Goal: Information Seeking & Learning: Learn about a topic

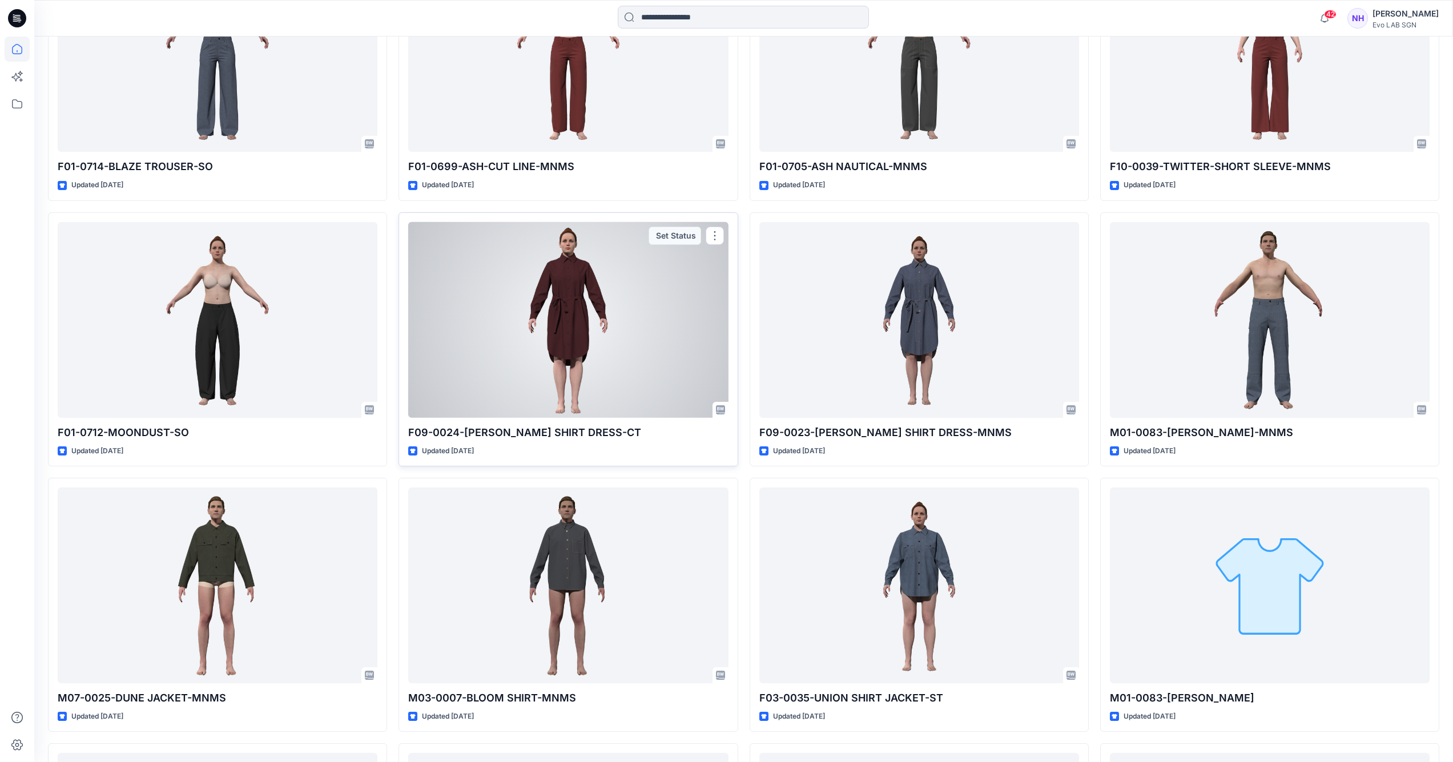
scroll to position [661, 0]
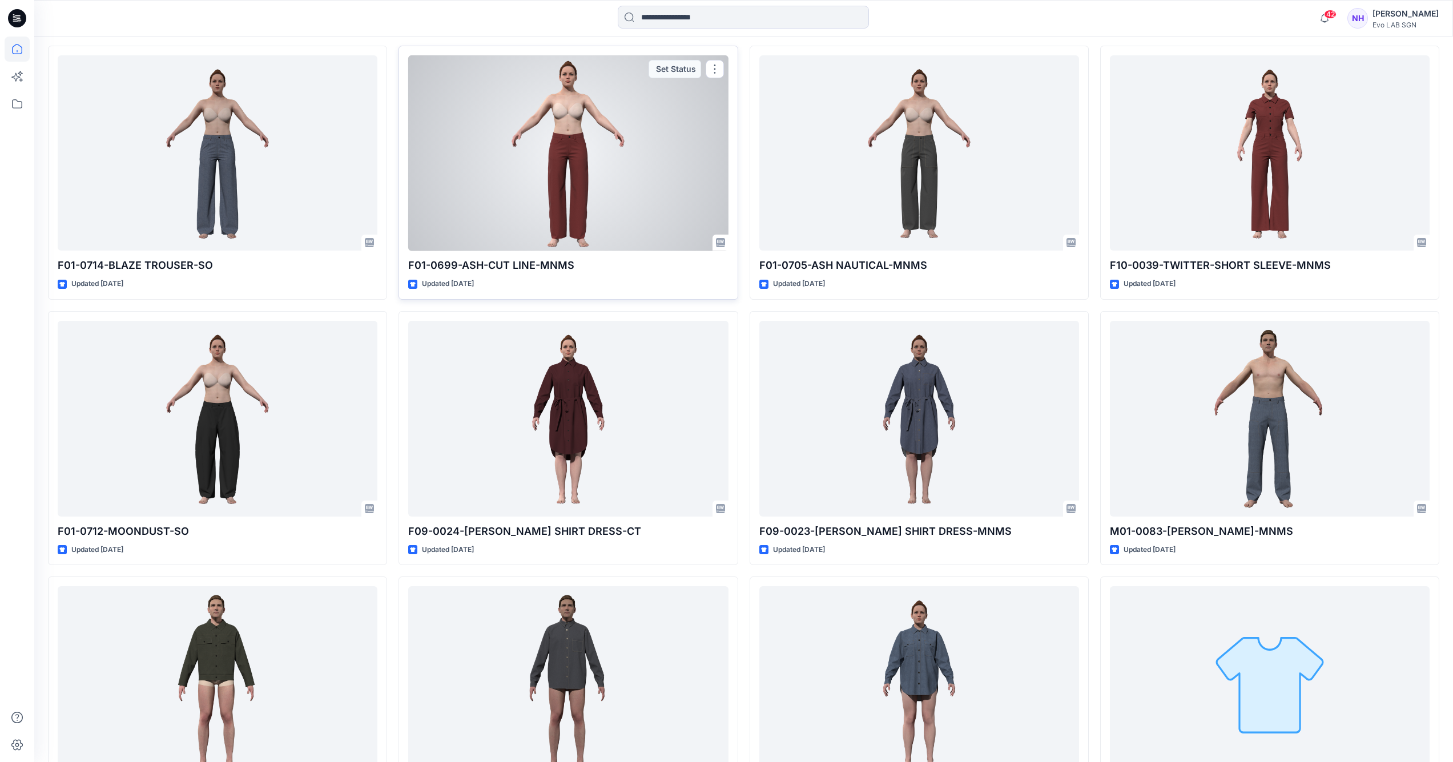
click at [573, 153] on div at bounding box center [568, 153] width 320 height 196
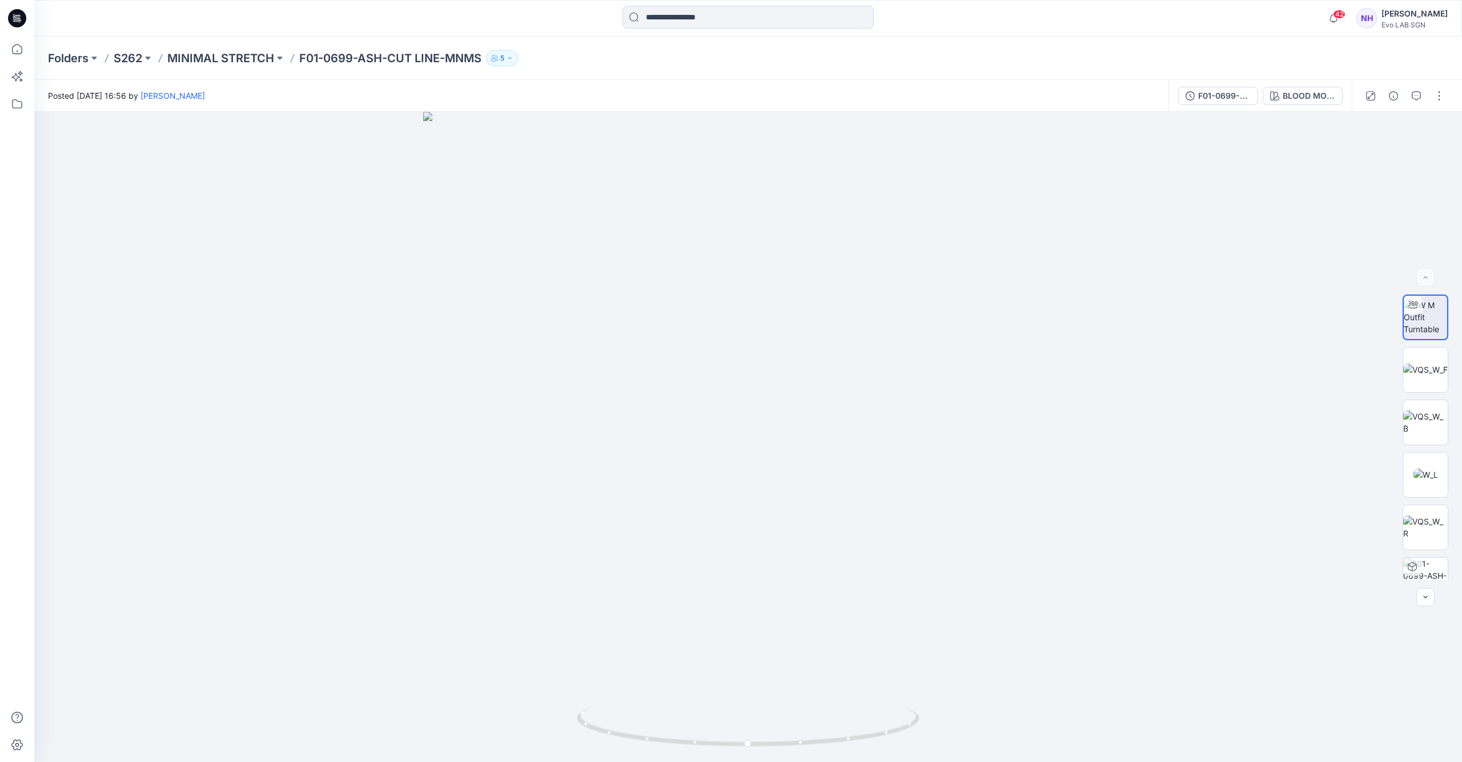
click at [1313, 105] on div "F01-0699-ASH-CUT LINE BLOOD MOON RED" at bounding box center [1259, 96] width 183 height 32
click at [1312, 102] on button "BLOOD MOON RED" at bounding box center [1302, 96] width 80 height 18
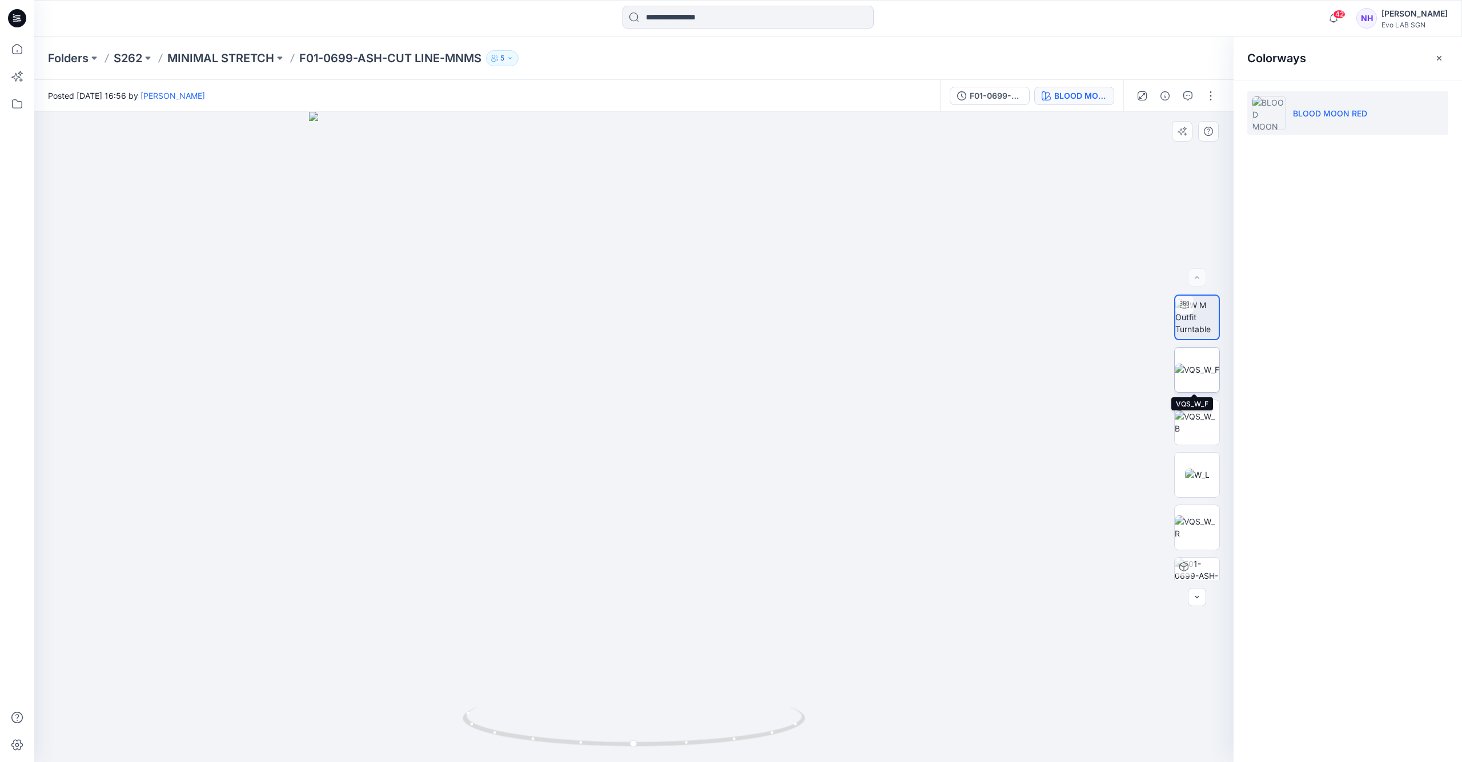
click at [1189, 373] on img at bounding box center [1196, 370] width 45 height 12
drag, startPoint x: 672, startPoint y: 521, endPoint x: 677, endPoint y: 303, distance: 218.2
click at [678, 306] on img at bounding box center [640, 108] width 1713 height 1309
drag, startPoint x: 674, startPoint y: 565, endPoint x: 670, endPoint y: 284, distance: 280.9
click at [670, 284] on img at bounding box center [642, 46] width 1713 height 1431
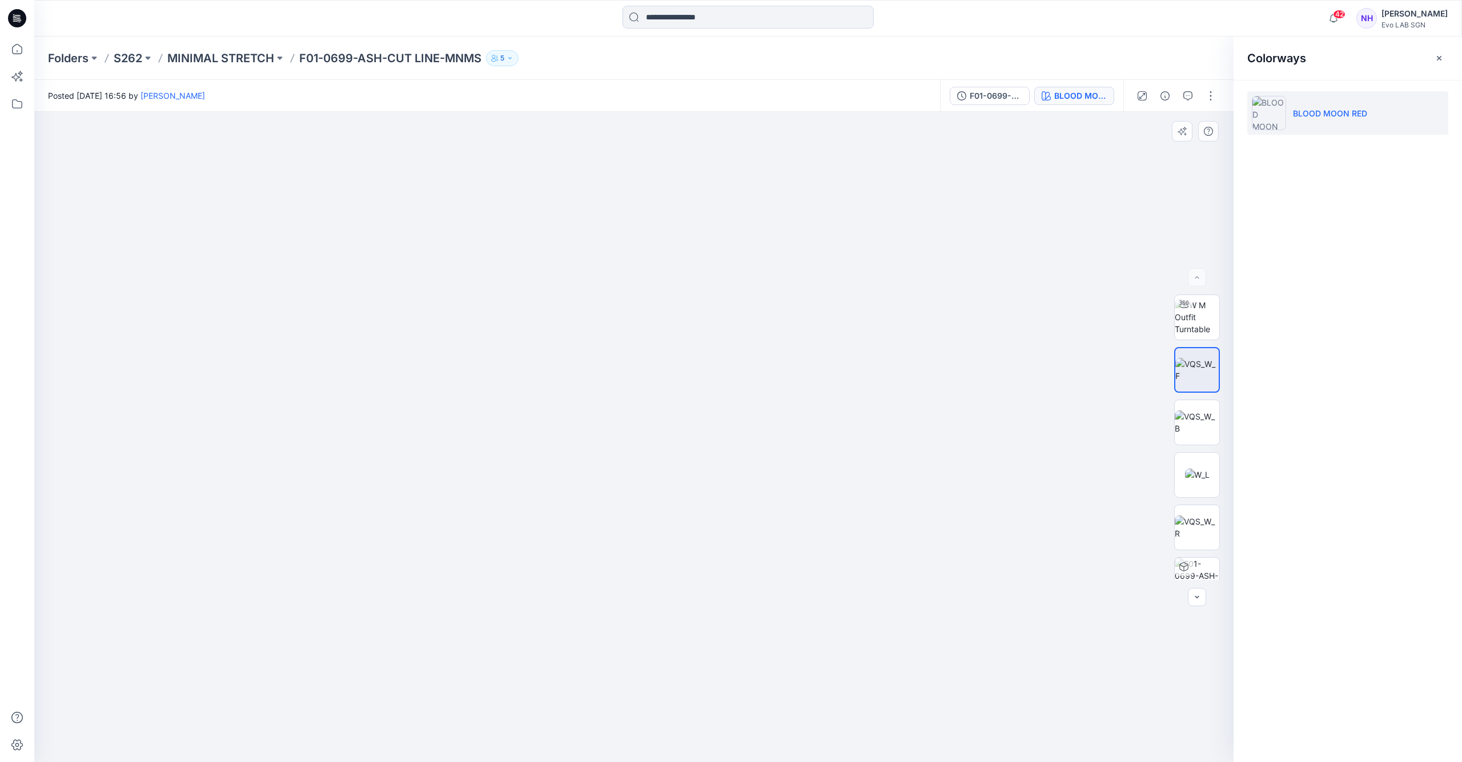
drag, startPoint x: 684, startPoint y: 420, endPoint x: 667, endPoint y: 260, distance: 160.8
click at [694, 599] on img at bounding box center [650, 25] width 1713 height 1475
drag, startPoint x: 669, startPoint y: 267, endPoint x: 679, endPoint y: 517, distance: 249.7
click at [679, 517] on img at bounding box center [653, 33] width 1713 height 1460
drag, startPoint x: 657, startPoint y: 469, endPoint x: 731, endPoint y: 250, distance: 230.9
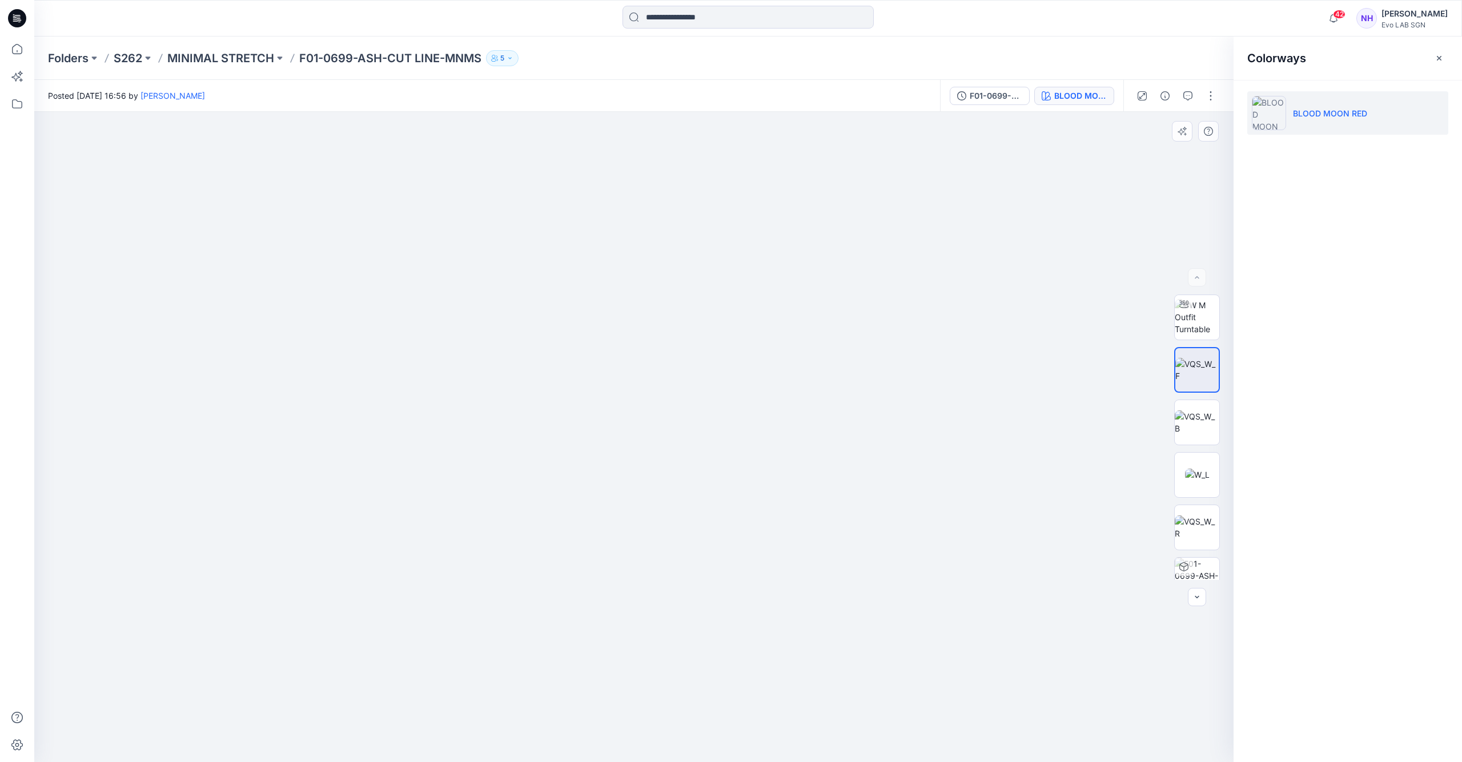
click at [731, 251] on img at bounding box center [634, 223] width 1192 height 1078
drag, startPoint x: 711, startPoint y: 439, endPoint x: 710, endPoint y: 408, distance: 31.4
click at [710, 408] on img at bounding box center [634, 166] width 1192 height 1192
drag, startPoint x: 636, startPoint y: 506, endPoint x: 639, endPoint y: 521, distance: 15.1
click at [639, 522] on img at bounding box center [634, 166] width 1192 height 1192
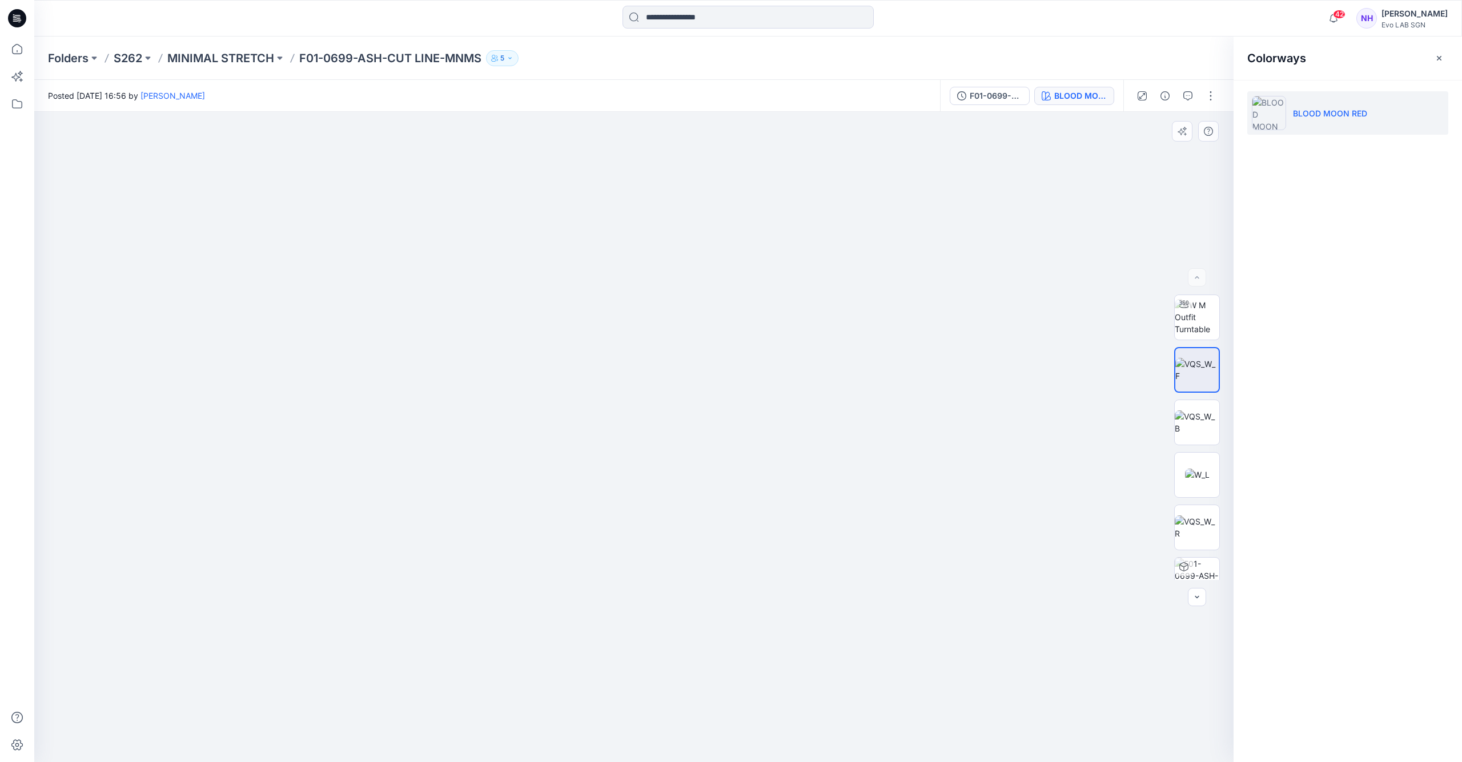
drag, startPoint x: 643, startPoint y: 341, endPoint x: 653, endPoint y: 457, distance: 116.3
click at [653, 457] on img at bounding box center [634, 270] width 1192 height 984
click at [719, 77] on div "Folders S262 MINIMAL STRETCH F01-0699-ASH-CUT LINE-MNMS 5" at bounding box center [747, 58] width 1427 height 43
click at [991, 42] on div "Folders S262 MINIMAL STRETCH F01-0699-ASH-CUT LINE-MNMS 5" at bounding box center [747, 58] width 1427 height 43
click at [997, 49] on div "Folders S262 MINIMAL STRETCH F01-0699-ASH-CUT LINE-MNMS 5" at bounding box center [747, 58] width 1427 height 43
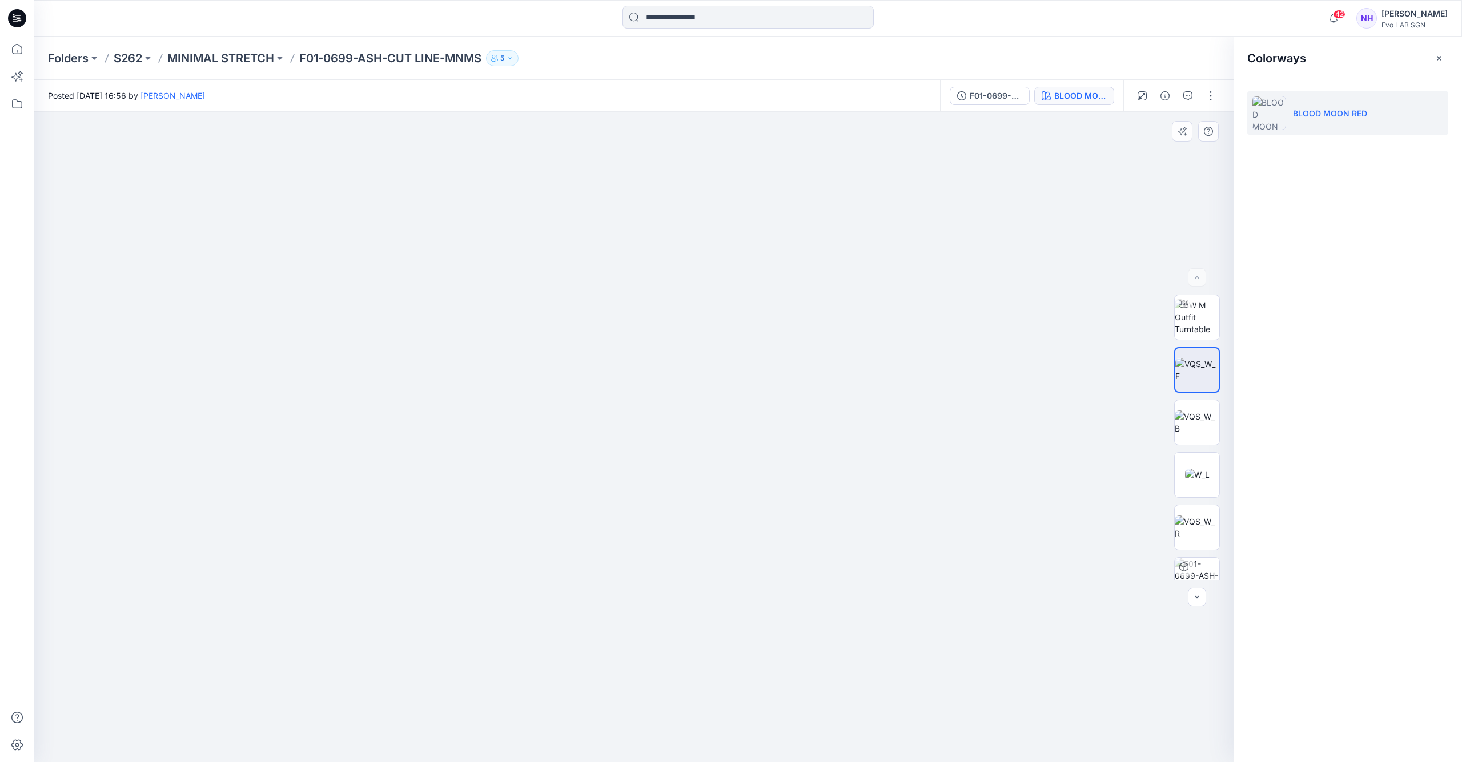
drag, startPoint x: 630, startPoint y: 422, endPoint x: 689, endPoint y: 267, distance: 165.7
click at [689, 267] on img at bounding box center [633, 348] width 1019 height 830
drag, startPoint x: 685, startPoint y: 378, endPoint x: 690, endPoint y: 333, distance: 44.8
click at [690, 333] on img at bounding box center [633, 252] width 1019 height 1019
click at [675, 365] on img at bounding box center [633, 253] width 1019 height 1017
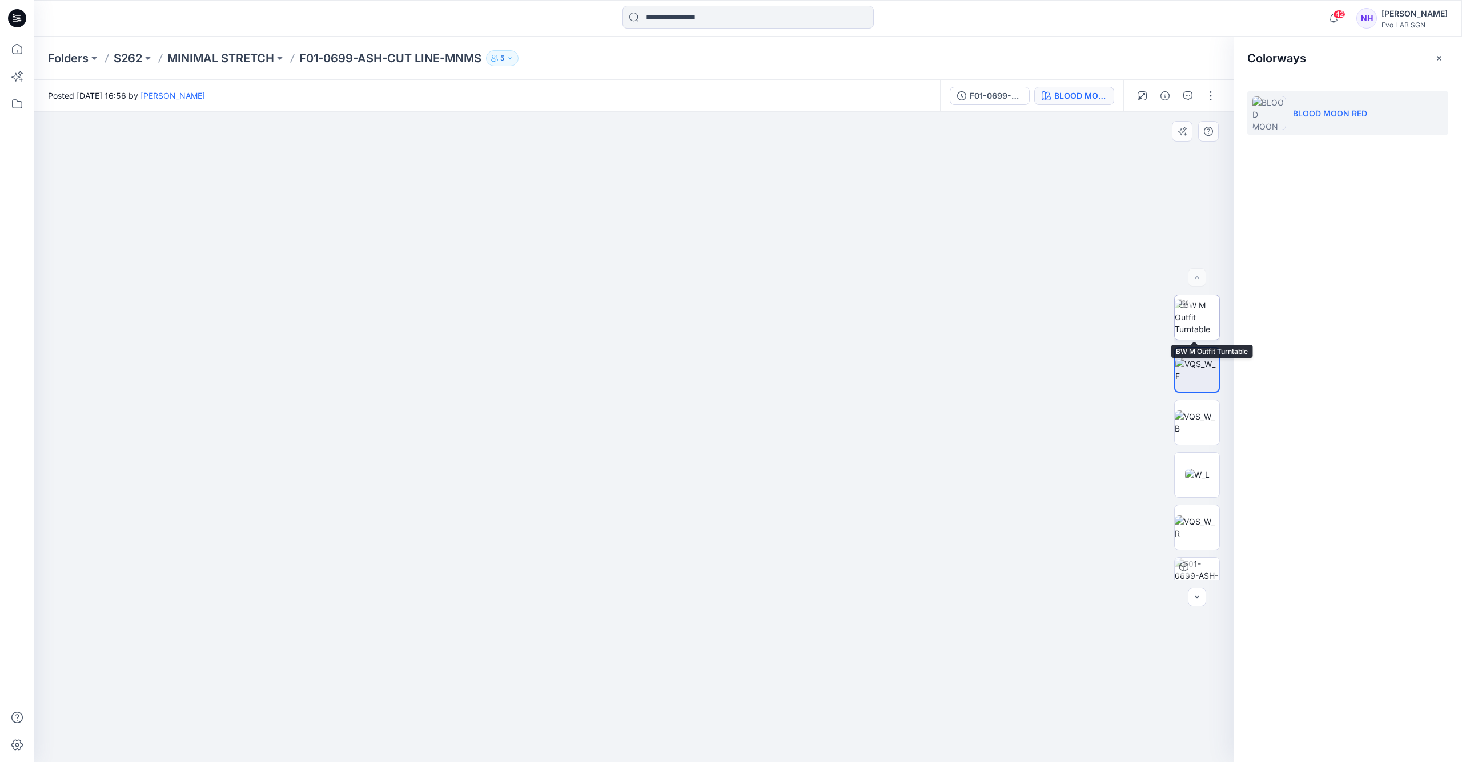
click at [1202, 312] on img at bounding box center [1196, 317] width 45 height 36
drag, startPoint x: 641, startPoint y: 743, endPoint x: 752, endPoint y: 746, distance: 110.8
click at [752, 746] on icon at bounding box center [634, 728] width 345 height 43
drag, startPoint x: 685, startPoint y: 607, endPoint x: 679, endPoint y: 432, distance: 175.4
click at [679, 432] on img at bounding box center [628, 89] width 1748 height 1348
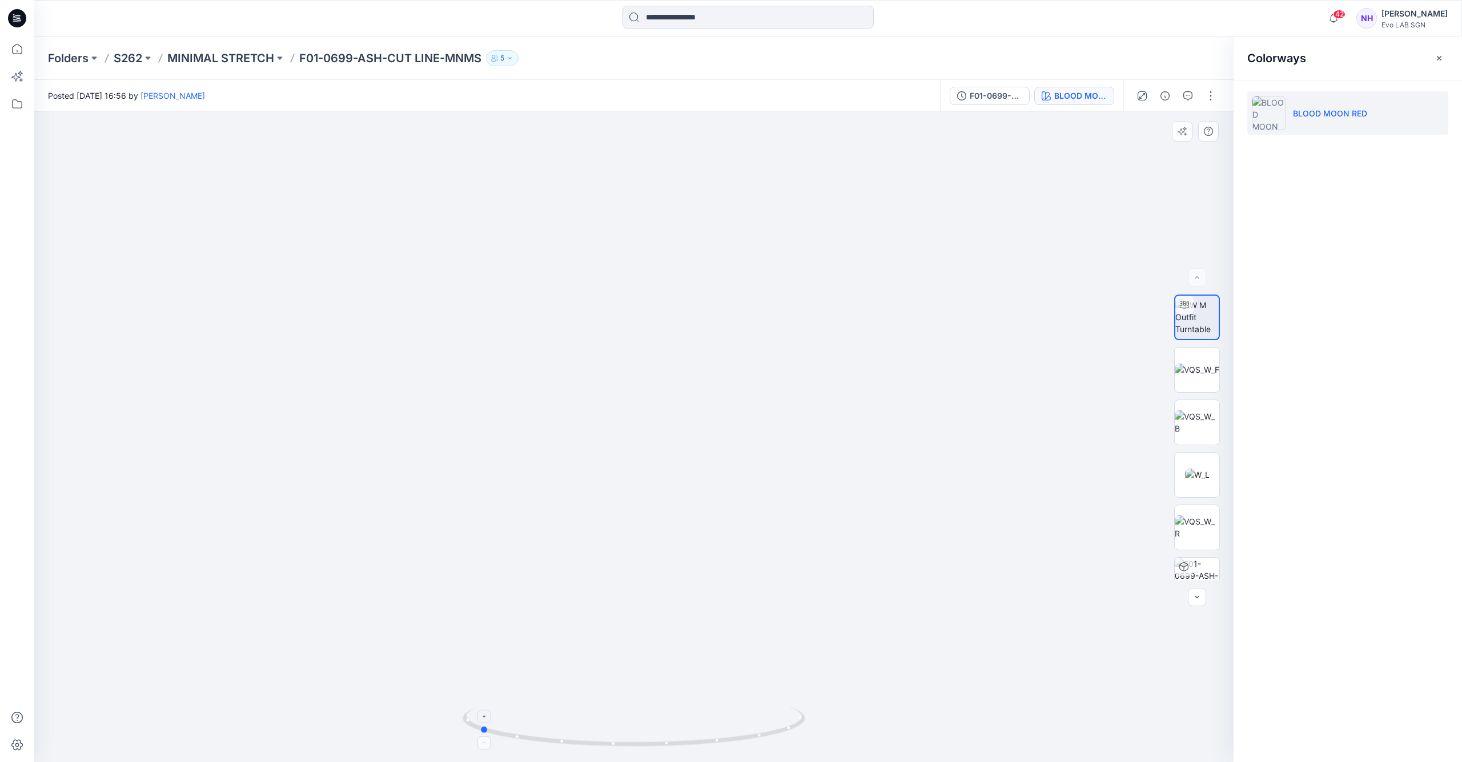
drag, startPoint x: 674, startPoint y: 744, endPoint x: 751, endPoint y: 745, distance: 77.1
click at [751, 745] on icon at bounding box center [634, 728] width 345 height 43
drag, startPoint x: 694, startPoint y: 742, endPoint x: 793, endPoint y: 699, distance: 107.7
click at [854, 735] on div at bounding box center [633, 437] width 1199 height 650
drag, startPoint x: 633, startPoint y: 491, endPoint x: 618, endPoint y: 325, distance: 166.8
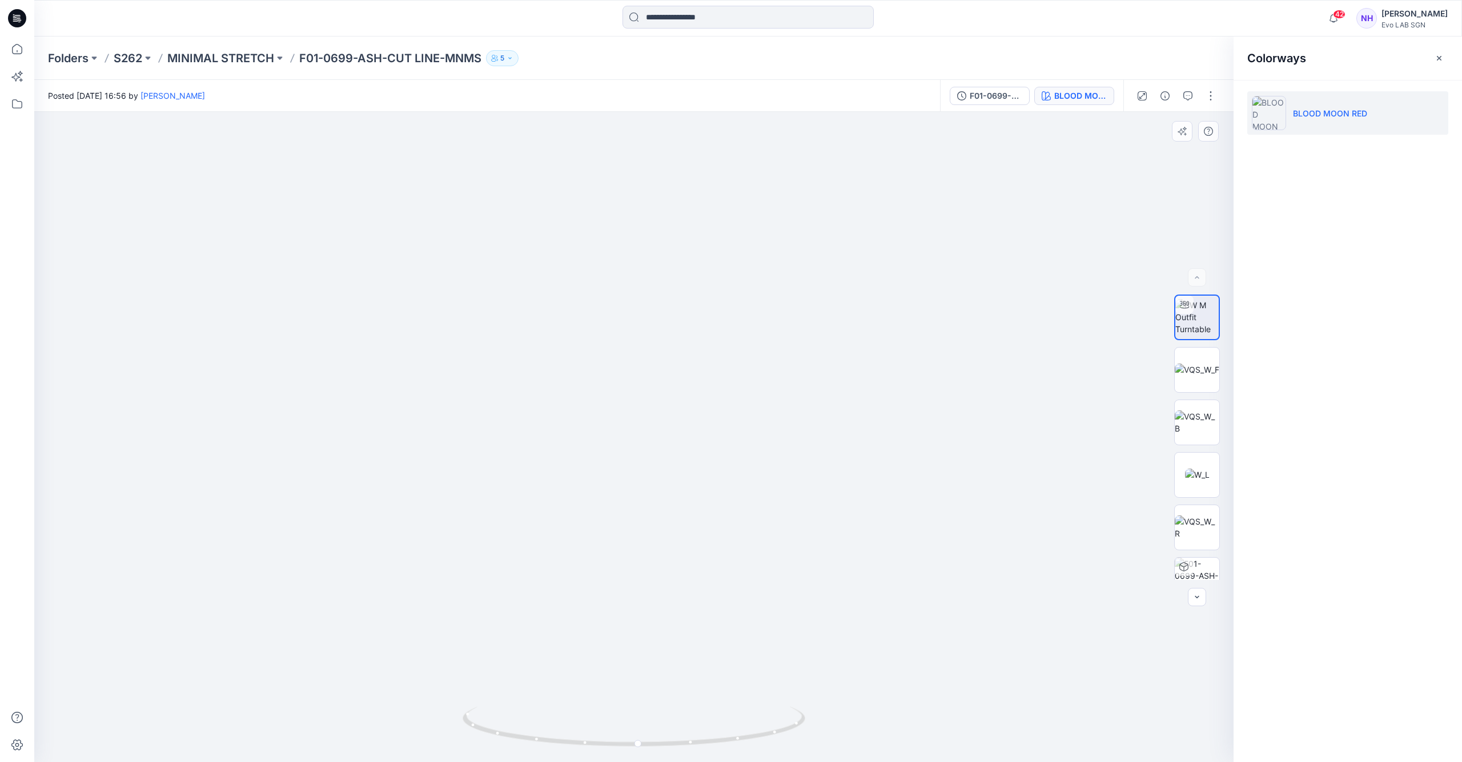
click at [618, 325] on img at bounding box center [633, 289] width 1098 height 946
click at [1196, 371] on img at bounding box center [1196, 370] width 45 height 12
drag, startPoint x: 679, startPoint y: 582, endPoint x: 692, endPoint y: 426, distance: 155.8
click at [692, 426] on img at bounding box center [642, 151] width 1691 height 1224
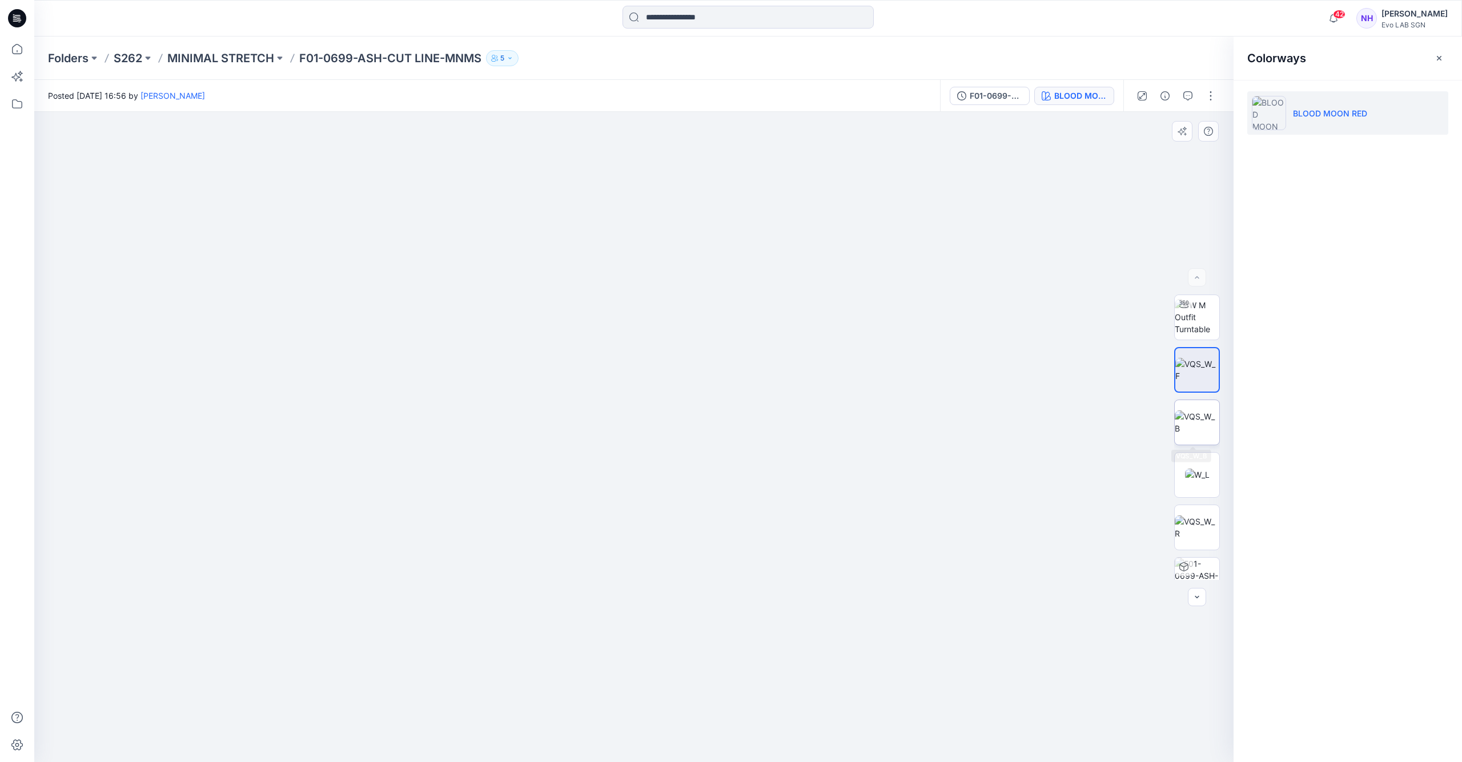
click at [1202, 417] on img at bounding box center [1196, 422] width 45 height 24
drag, startPoint x: 673, startPoint y: 529, endPoint x: 672, endPoint y: 462, distance: 66.8
click at [672, 464] on img at bounding box center [634, 437] width 650 height 650
drag, startPoint x: 656, startPoint y: 593, endPoint x: 662, endPoint y: 291, distance: 302.6
click at [657, 318] on img at bounding box center [634, 437] width 1518 height 650
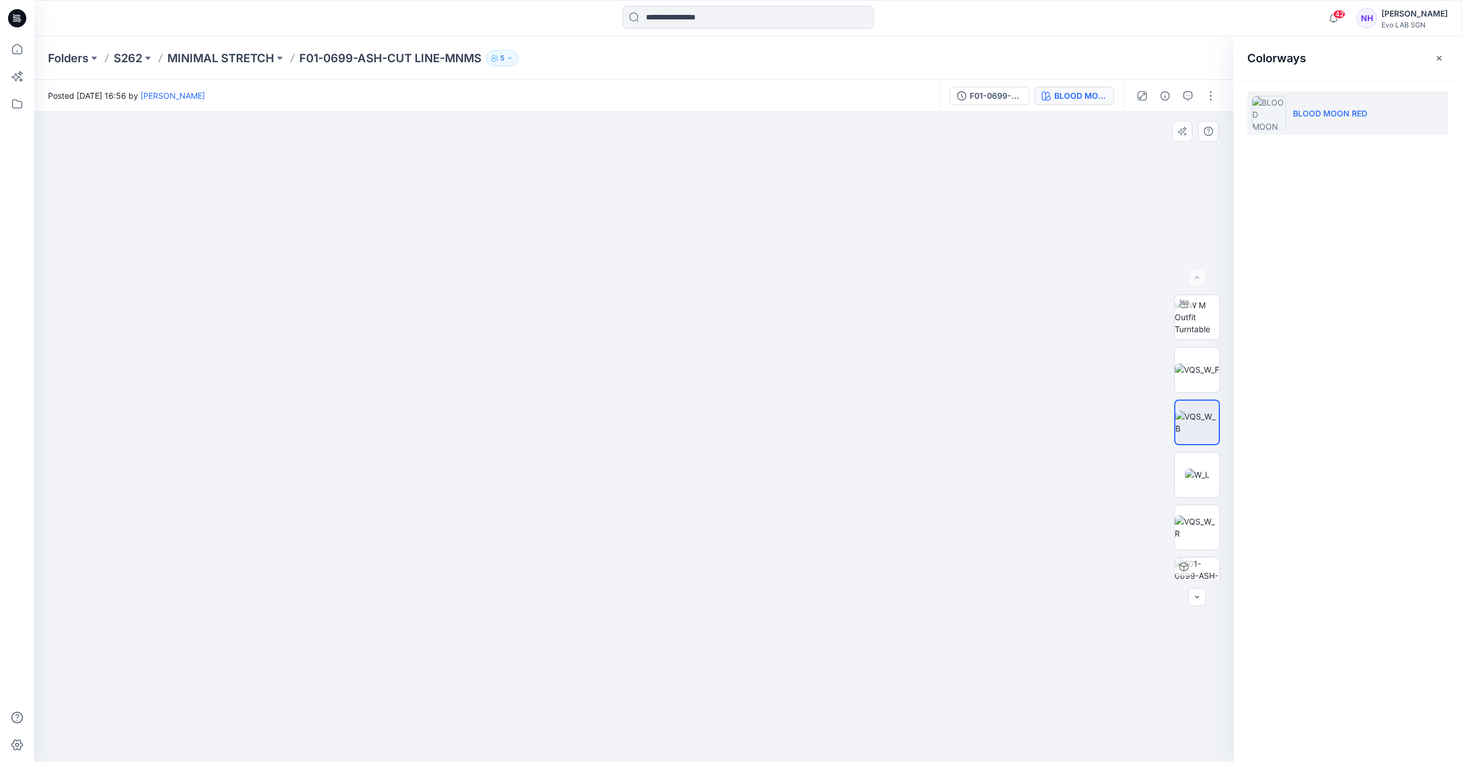
drag, startPoint x: 645, startPoint y: 599, endPoint x: 698, endPoint y: 280, distance: 322.9
click at [698, 280] on img at bounding box center [688, 135] width 1518 height 1253
drag, startPoint x: 722, startPoint y: 543, endPoint x: 653, endPoint y: 484, distance: 91.1
click at [653, 484] on img at bounding box center [621, 93] width 1518 height 1337
drag, startPoint x: 666, startPoint y: 393, endPoint x: 651, endPoint y: 541, distance: 148.0
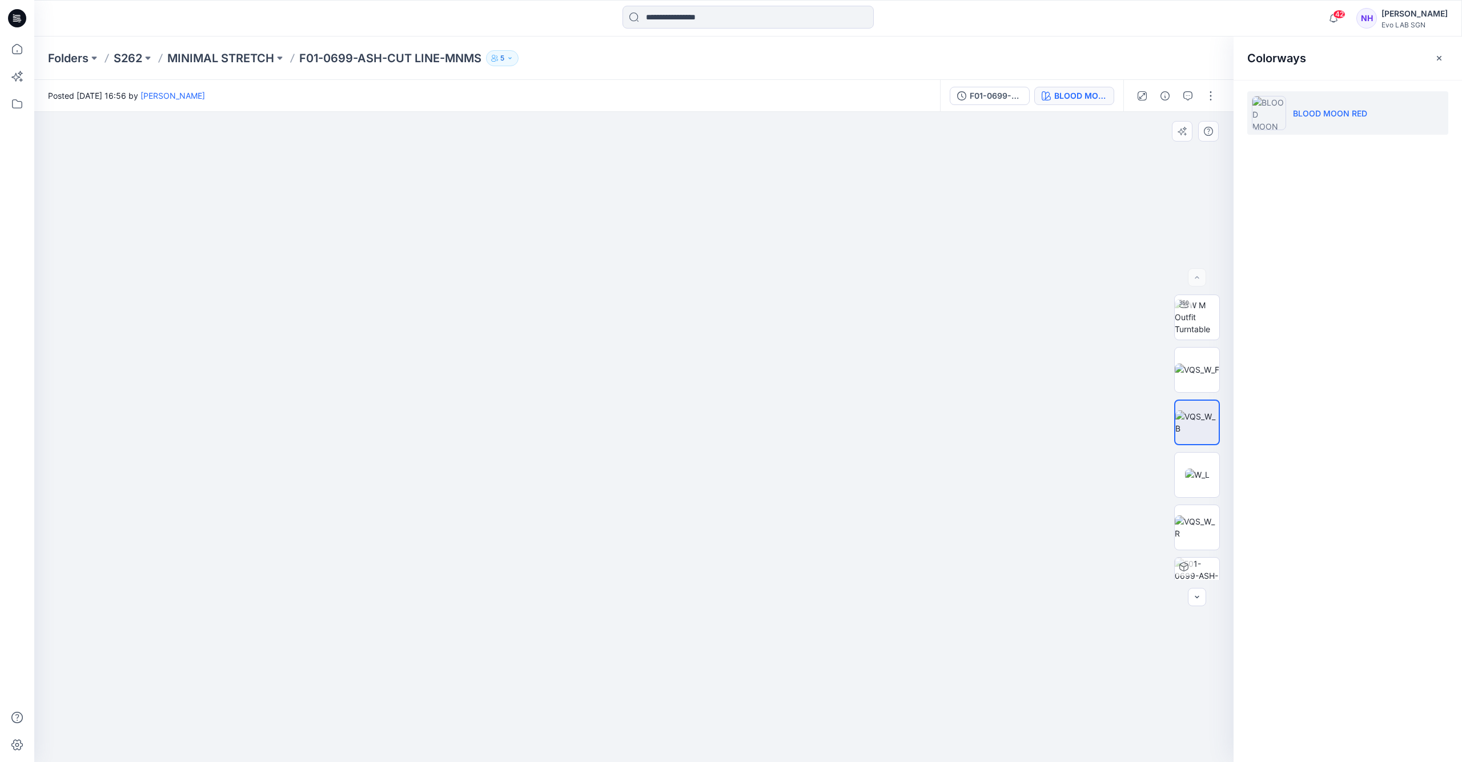
click at [651, 541] on img at bounding box center [607, 173] width 1518 height 1177
click at [1185, 474] on img at bounding box center [1197, 475] width 25 height 12
drag, startPoint x: 682, startPoint y: 582, endPoint x: 696, endPoint y: 404, distance: 178.1
click at [692, 414] on img at bounding box center [633, 127] width 1713 height 1272
drag, startPoint x: 715, startPoint y: 442, endPoint x: 710, endPoint y: 587, distance: 145.1
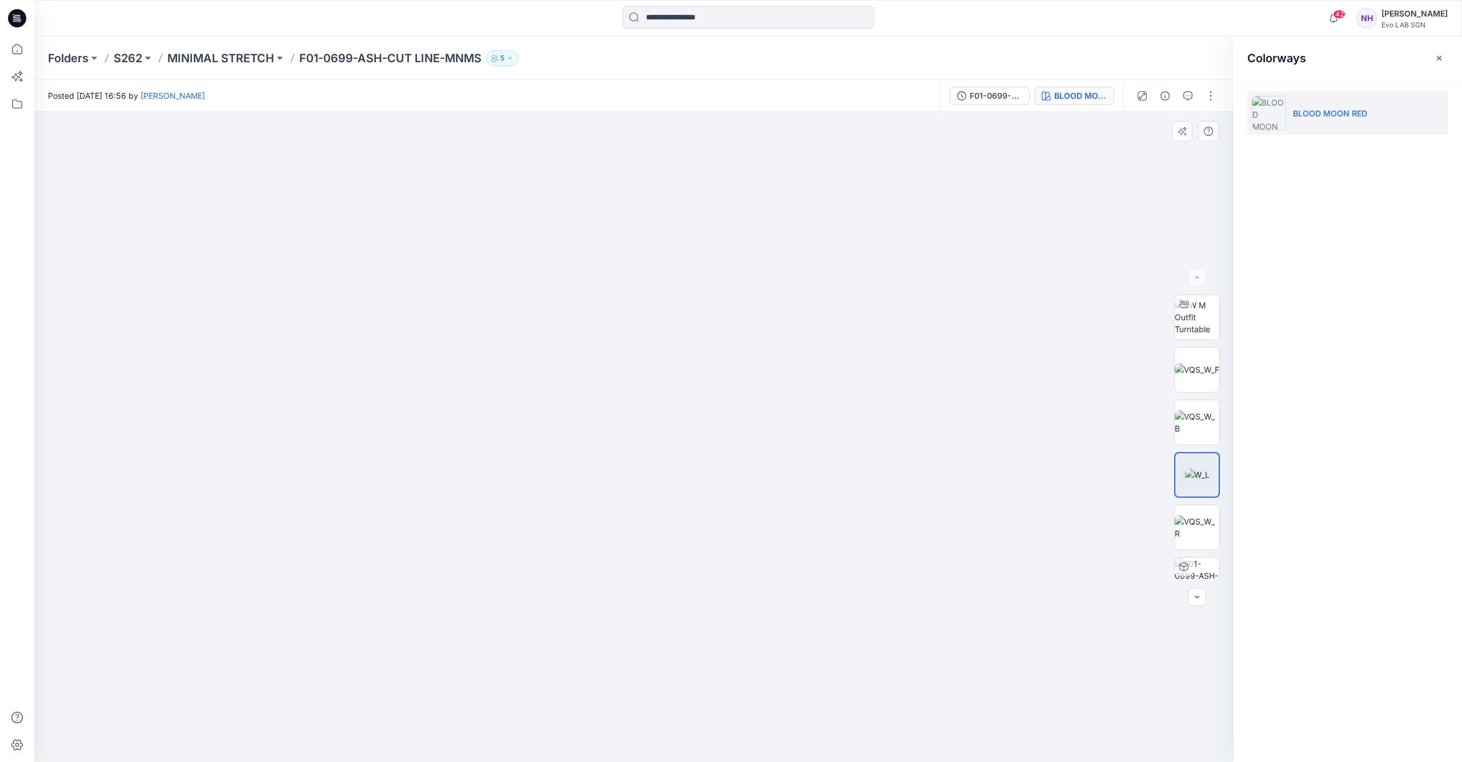
click at [710, 587] on img at bounding box center [640, 118] width 1713 height 1289
click at [1202, 520] on img at bounding box center [1196, 528] width 45 height 24
drag, startPoint x: 646, startPoint y: 410, endPoint x: 645, endPoint y: 294, distance: 116.5
click at [645, 294] on img at bounding box center [632, 126] width 1713 height 1271
drag, startPoint x: 668, startPoint y: 409, endPoint x: 669, endPoint y: 392, distance: 17.7
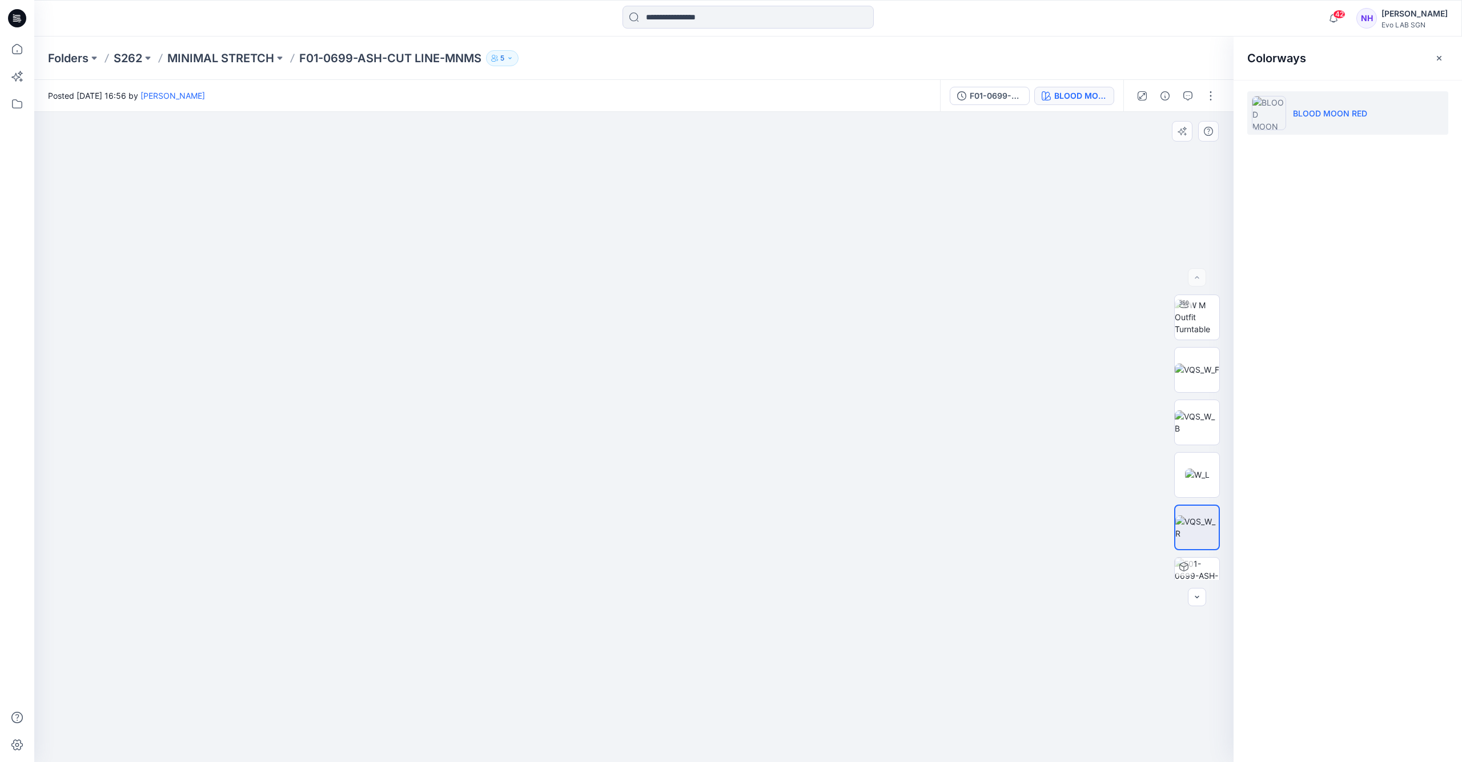
click at [669, 392] on img at bounding box center [633, 80] width 1713 height 1365
click at [1204, 564] on img at bounding box center [1196, 580] width 45 height 45
click at [1194, 428] on img at bounding box center [1196, 422] width 45 height 24
drag, startPoint x: 678, startPoint y: 472, endPoint x: 682, endPoint y: 405, distance: 66.9
click at [681, 406] on img at bounding box center [638, 188] width 1518 height 1147
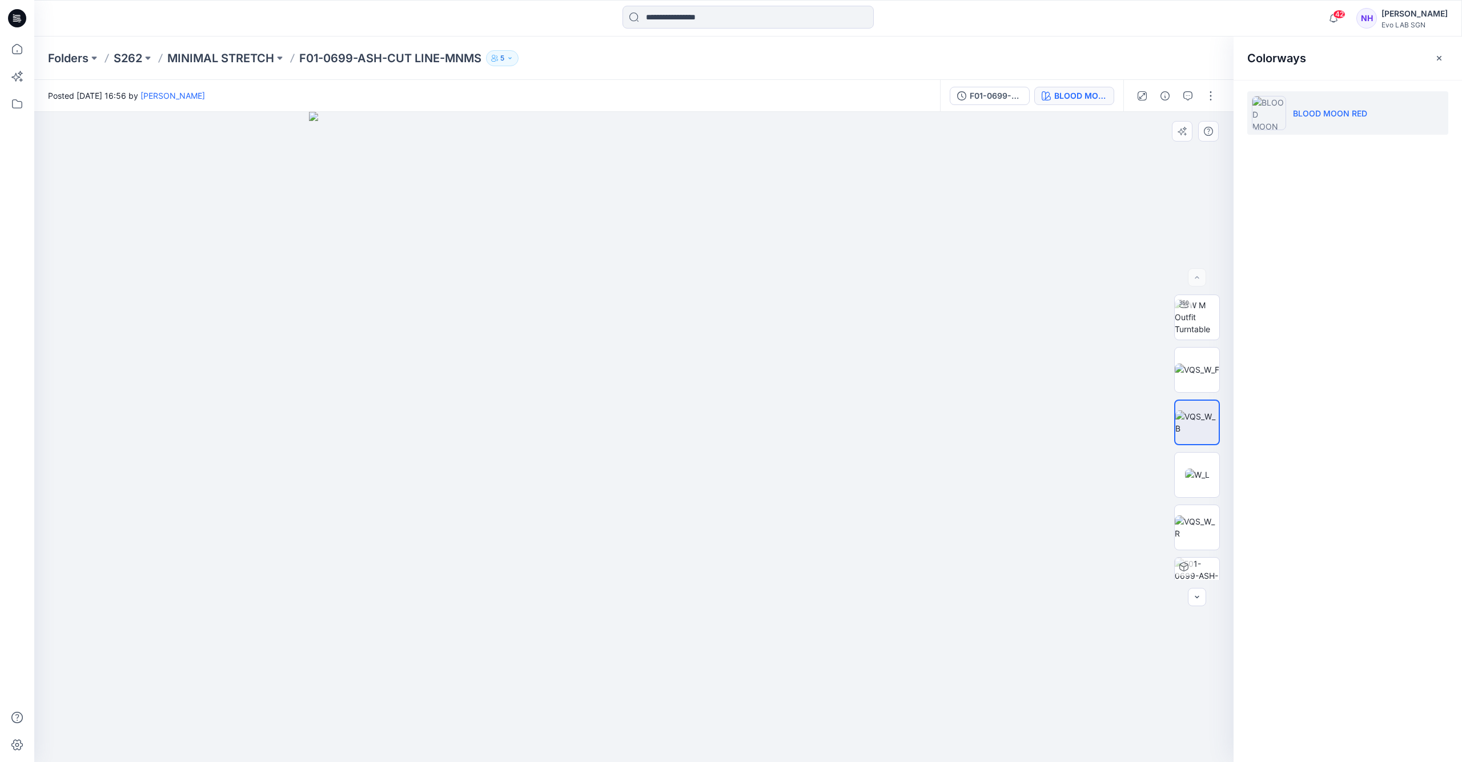
drag, startPoint x: 689, startPoint y: 542, endPoint x: 715, endPoint y: 457, distance: 89.0
click at [715, 457] on img at bounding box center [634, 437] width 650 height 650
drag, startPoint x: 744, startPoint y: 490, endPoint x: 799, endPoint y: 492, distance: 54.3
click at [799, 492] on img at bounding box center [634, 437] width 650 height 650
click at [1193, 371] on img at bounding box center [1196, 370] width 45 height 12
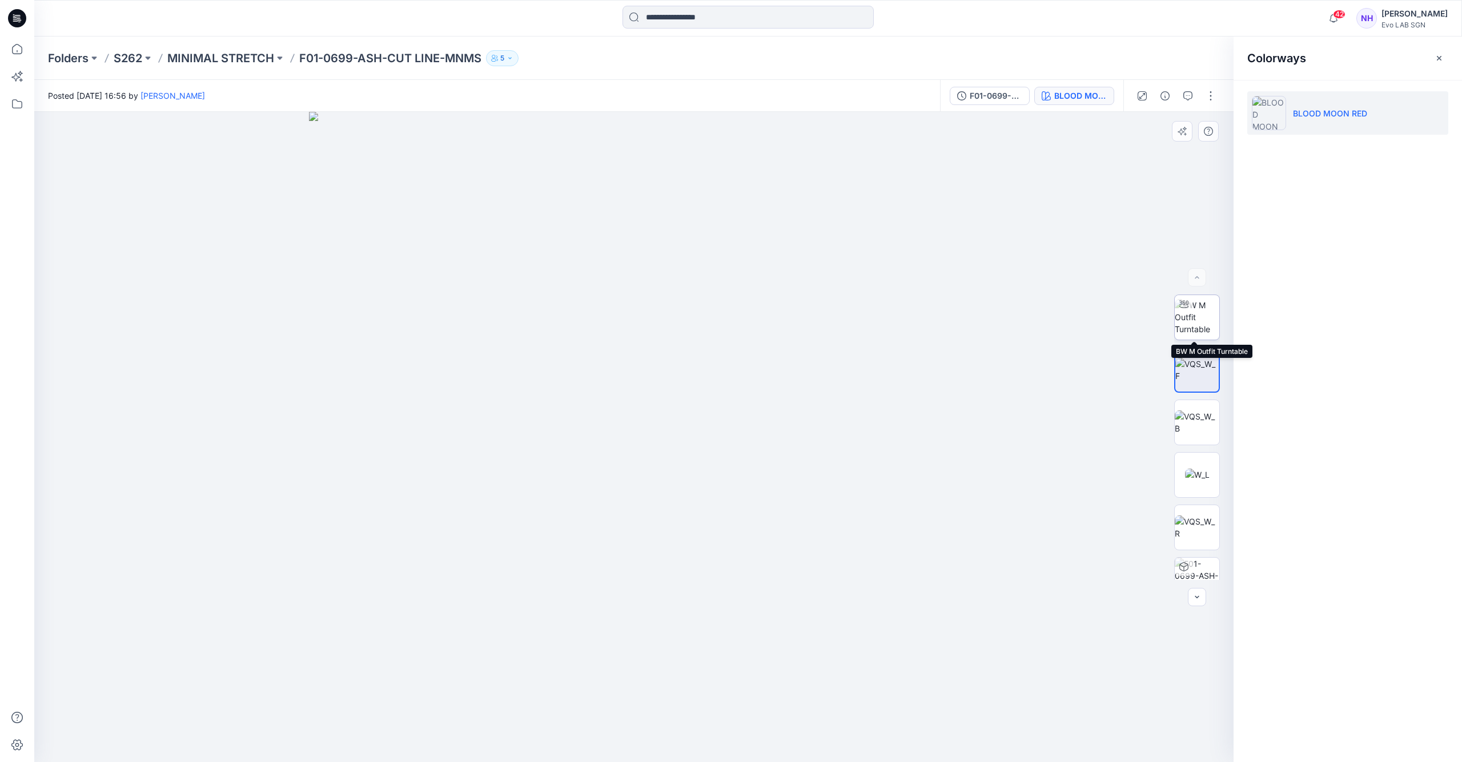
click at [1197, 331] on img at bounding box center [1196, 317] width 45 height 36
click at [124, 61] on p "S262" at bounding box center [128, 58] width 29 height 16
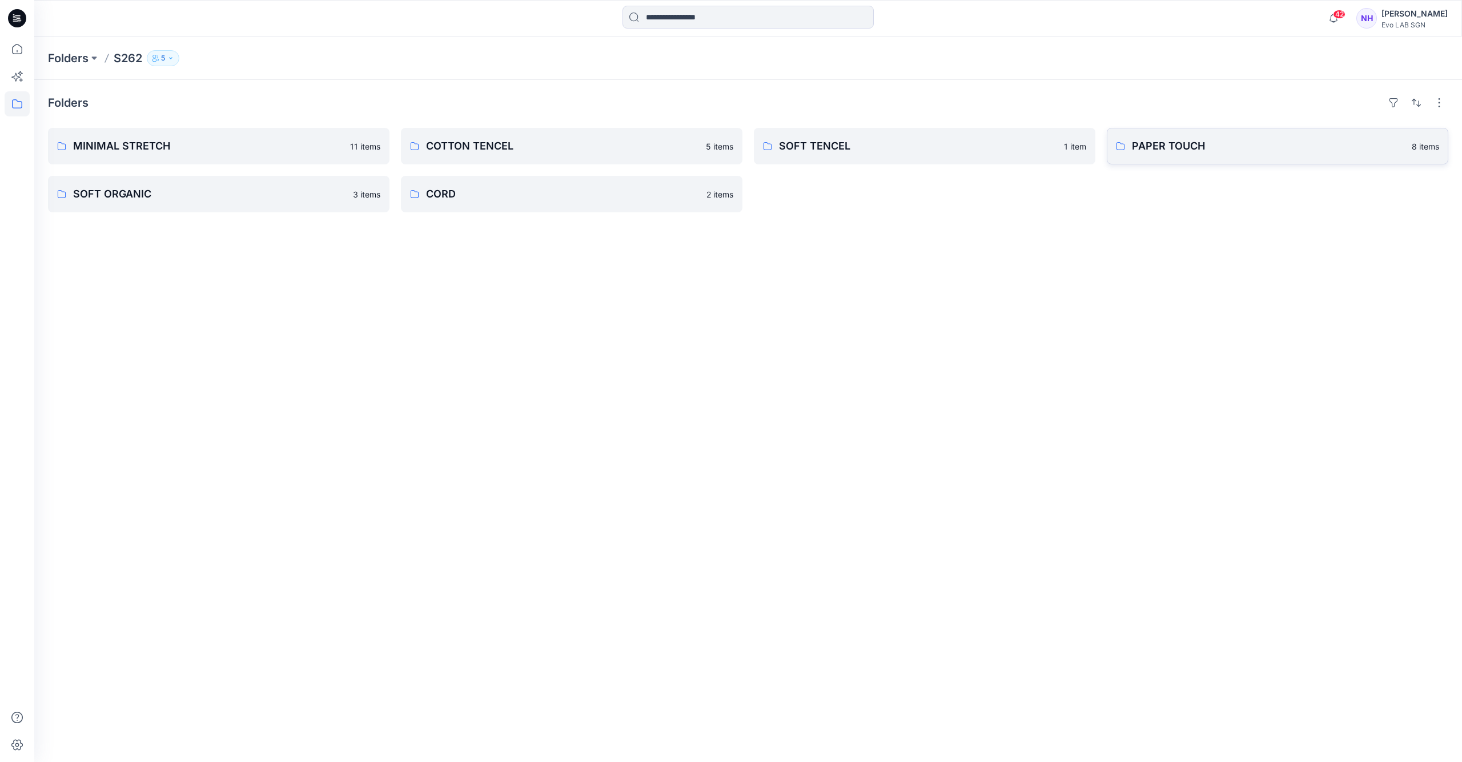
click at [1275, 144] on p "PAPER TOUCH" at bounding box center [1268, 146] width 273 height 16
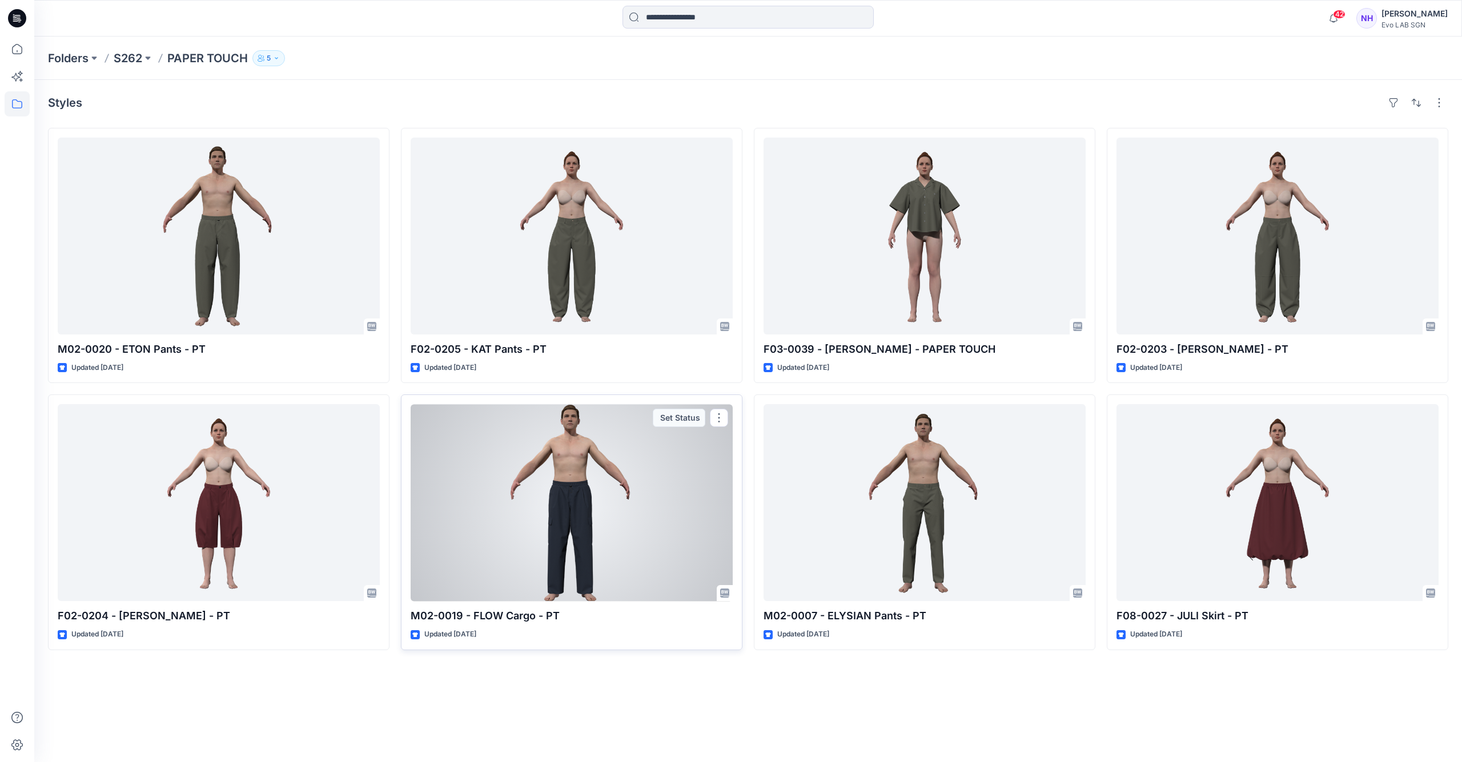
click at [620, 517] on div at bounding box center [571, 502] width 322 height 197
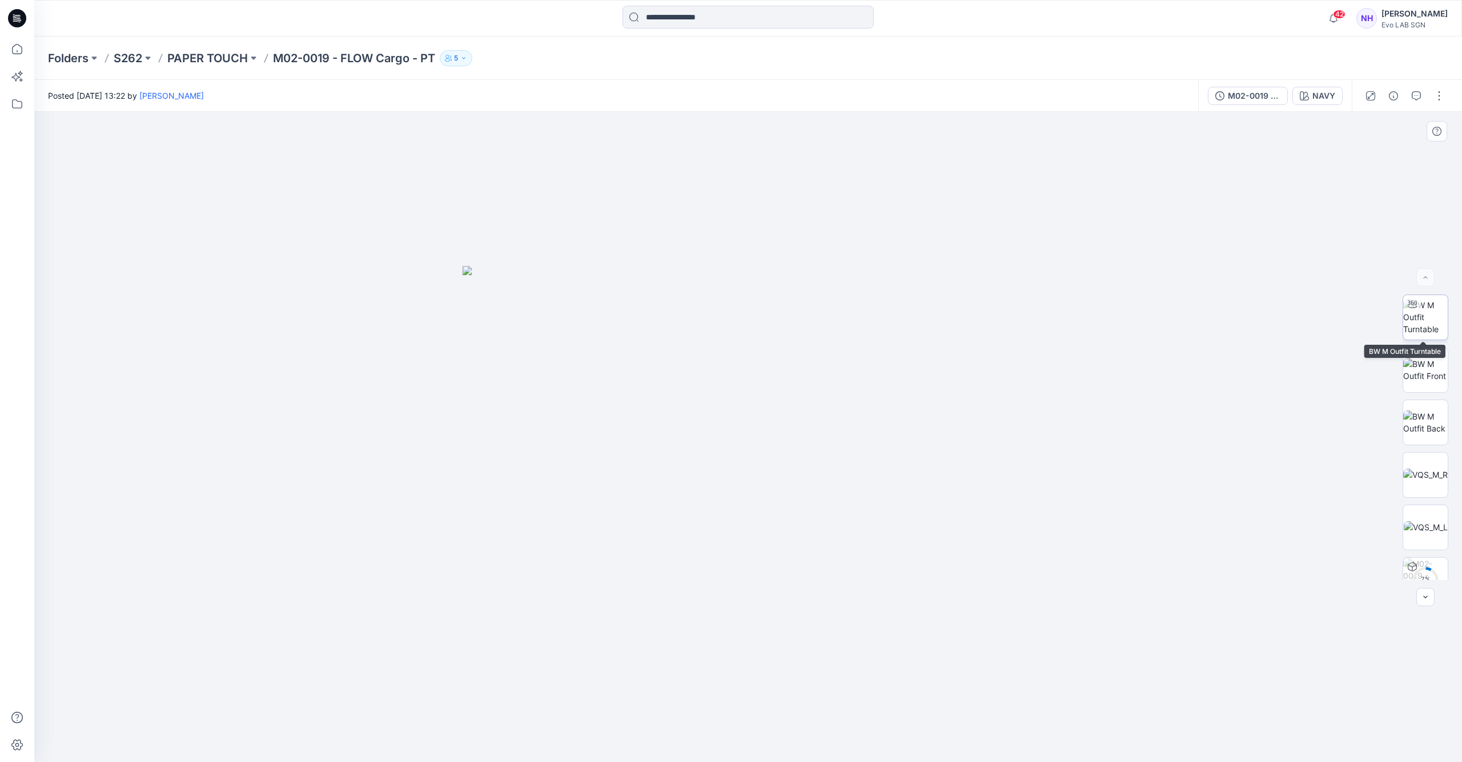
click at [1427, 328] on img at bounding box center [1425, 317] width 45 height 36
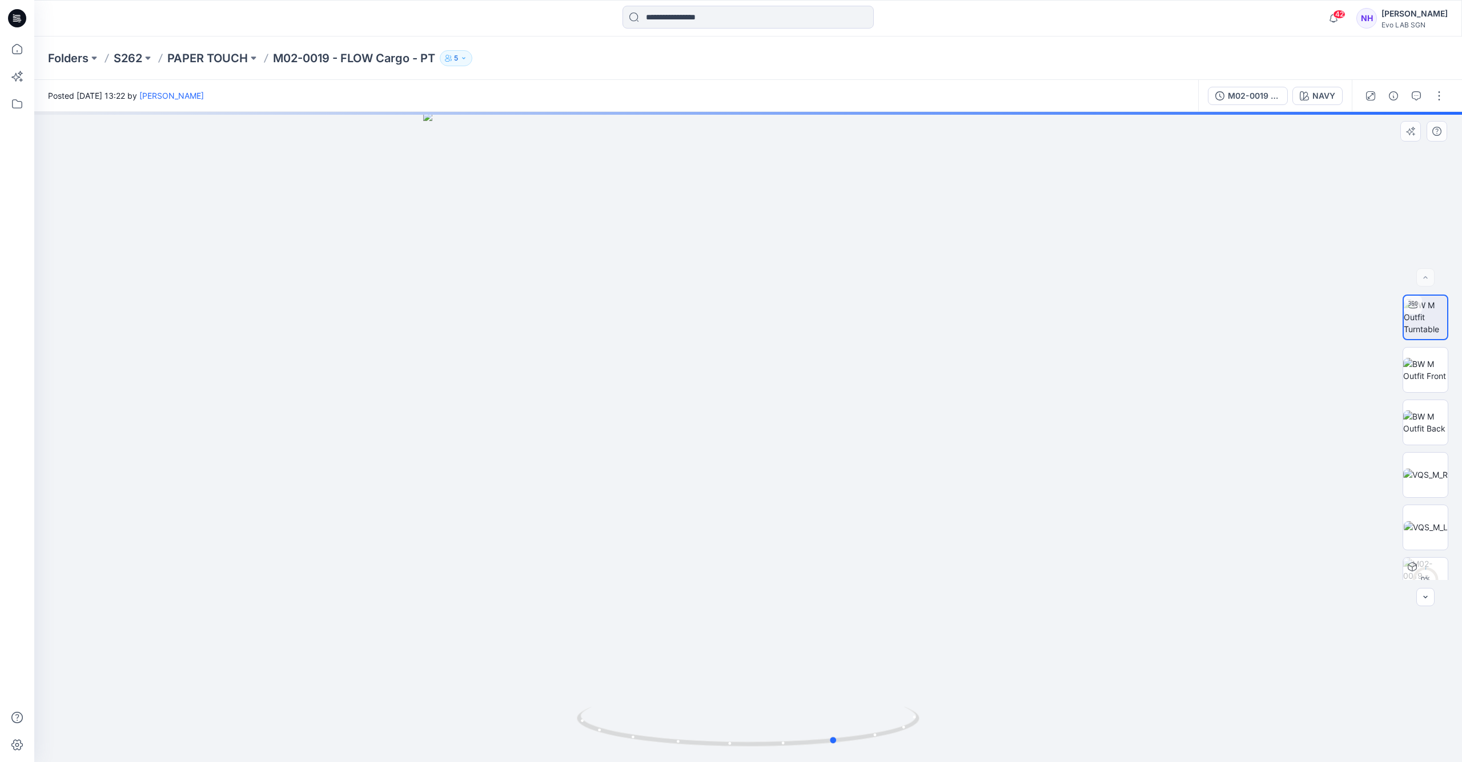
drag, startPoint x: 781, startPoint y: 521, endPoint x: 814, endPoint y: 581, distance: 68.7
click at [863, 522] on div at bounding box center [747, 437] width 1427 height 650
drag, startPoint x: 775, startPoint y: 606, endPoint x: 858, endPoint y: 548, distance: 100.9
click at [920, 609] on div at bounding box center [747, 437] width 1427 height 650
drag, startPoint x: 758, startPoint y: 403, endPoint x: 825, endPoint y: 404, distance: 67.4
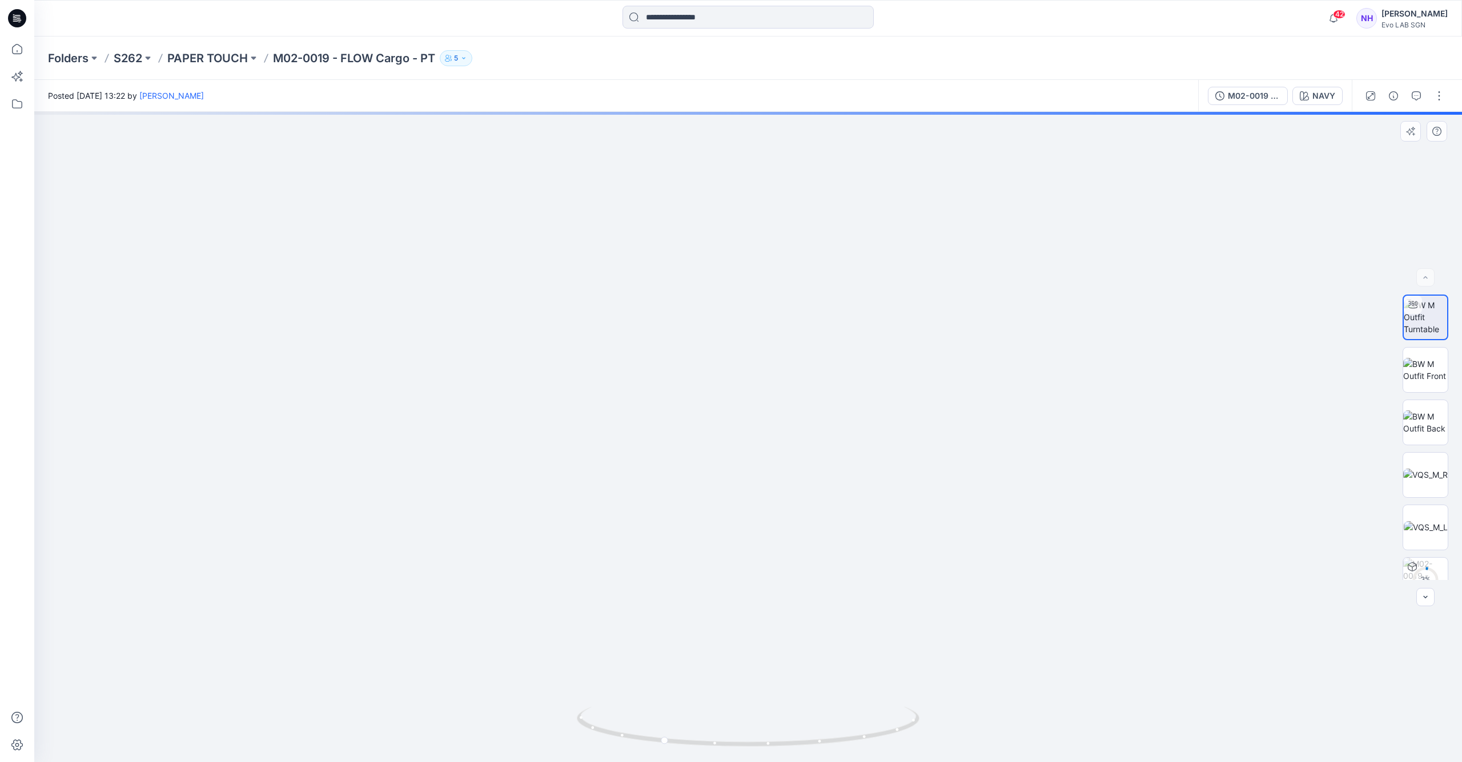
click at [825, 404] on img at bounding box center [840, 165] width 1748 height 1194
drag, startPoint x: 847, startPoint y: 416, endPoint x: 770, endPoint y: 355, distance: 98.7
click at [770, 355] on img at bounding box center [759, 131] width 1748 height 1262
drag, startPoint x: 729, startPoint y: 743, endPoint x: 848, endPoint y: 746, distance: 118.8
click at [848, 746] on icon at bounding box center [749, 728] width 345 height 43
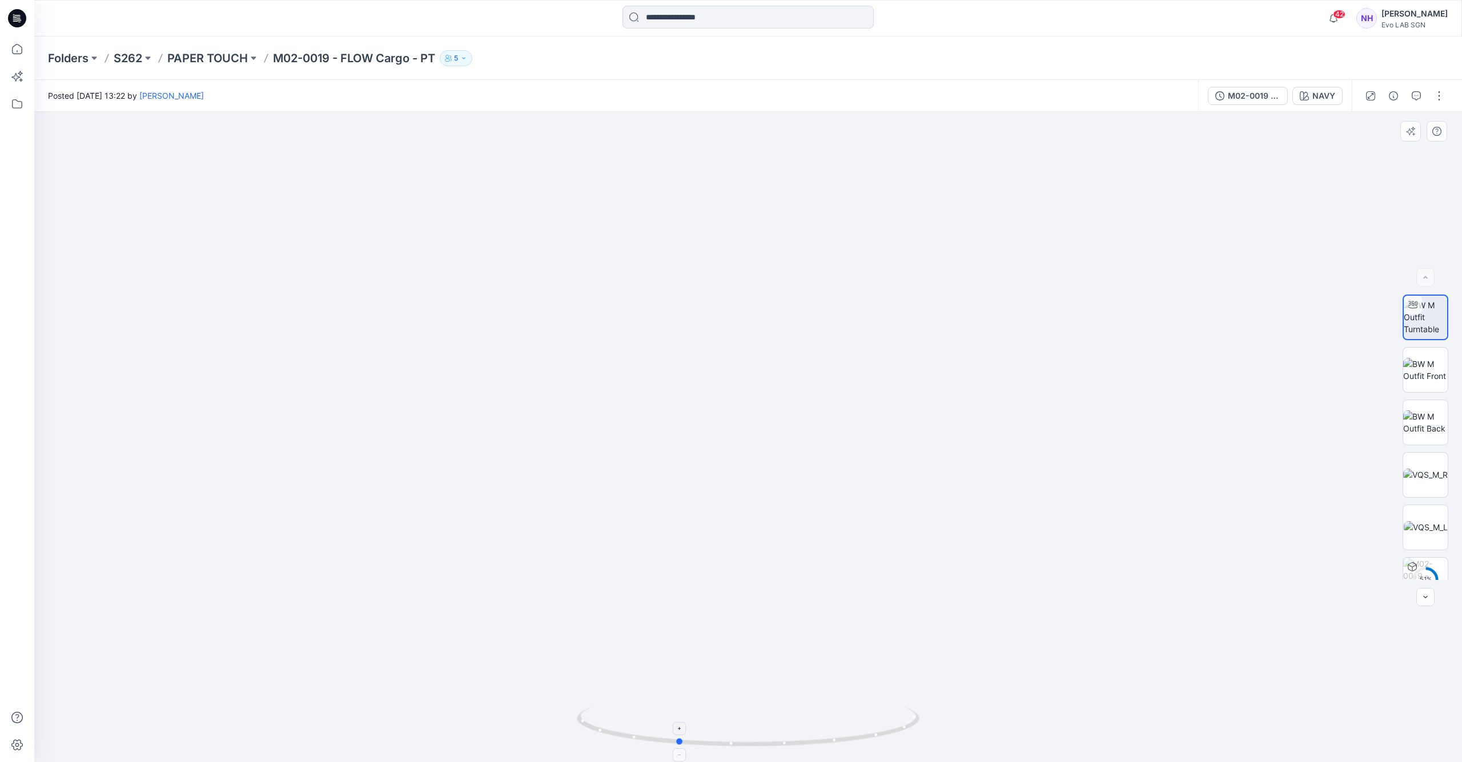
drag, startPoint x: 763, startPoint y: 743, endPoint x: 659, endPoint y: 734, distance: 103.7
click at [659, 734] on icon at bounding box center [749, 728] width 345 height 43
drag, startPoint x: 808, startPoint y: 623, endPoint x: 818, endPoint y: 403, distance: 220.0
click at [818, 404] on img at bounding box center [756, 116] width 1748 height 1293
drag, startPoint x: 787, startPoint y: 744, endPoint x: 940, endPoint y: 742, distance: 152.5
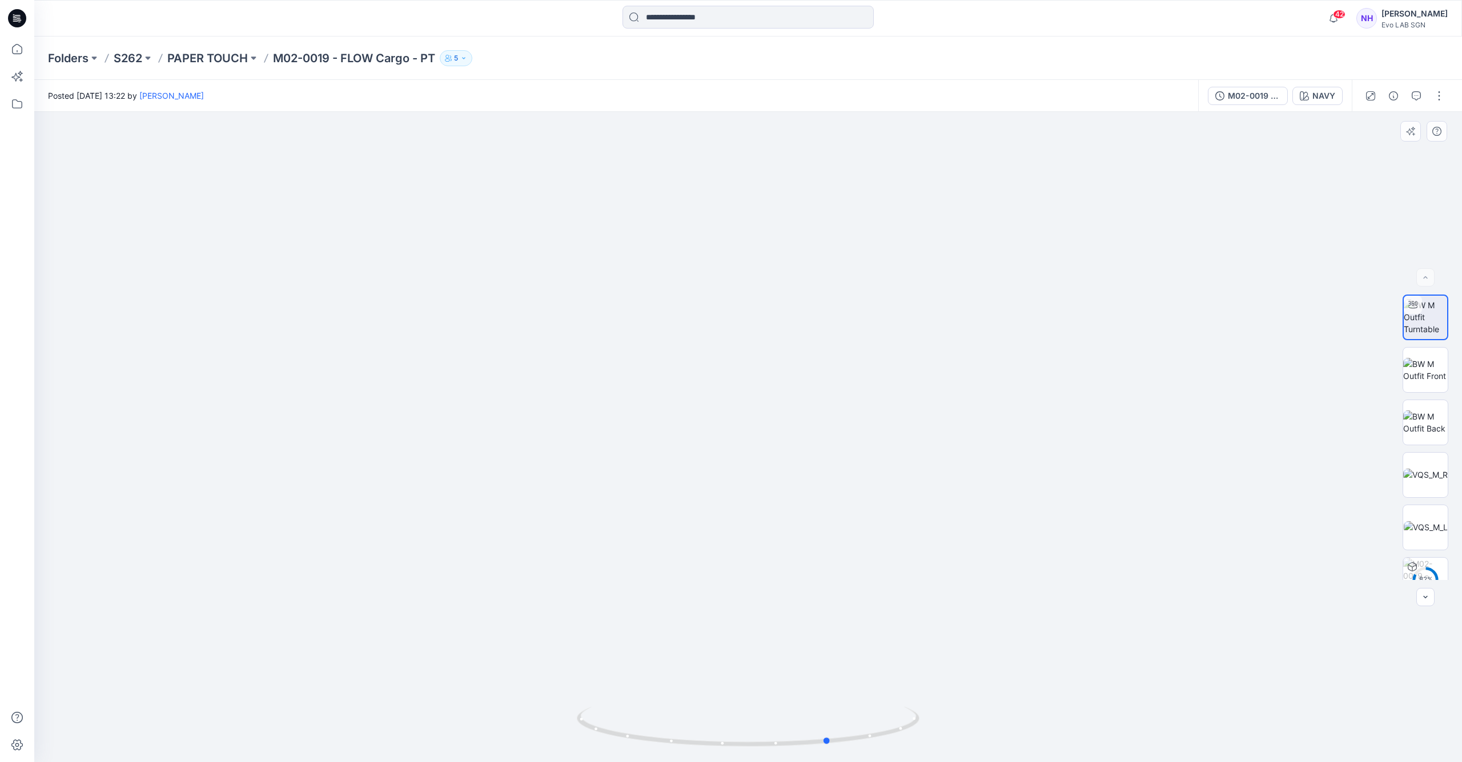
click at [940, 742] on div at bounding box center [747, 437] width 1427 height 650
drag, startPoint x: 758, startPoint y: 596, endPoint x: 928, endPoint y: 576, distance: 171.3
click at [972, 563] on img at bounding box center [747, 286] width 1031 height 951
drag, startPoint x: 794, startPoint y: 628, endPoint x: 807, endPoint y: 581, distance: 49.2
click at [807, 582] on img at bounding box center [747, 260] width 1031 height 1004
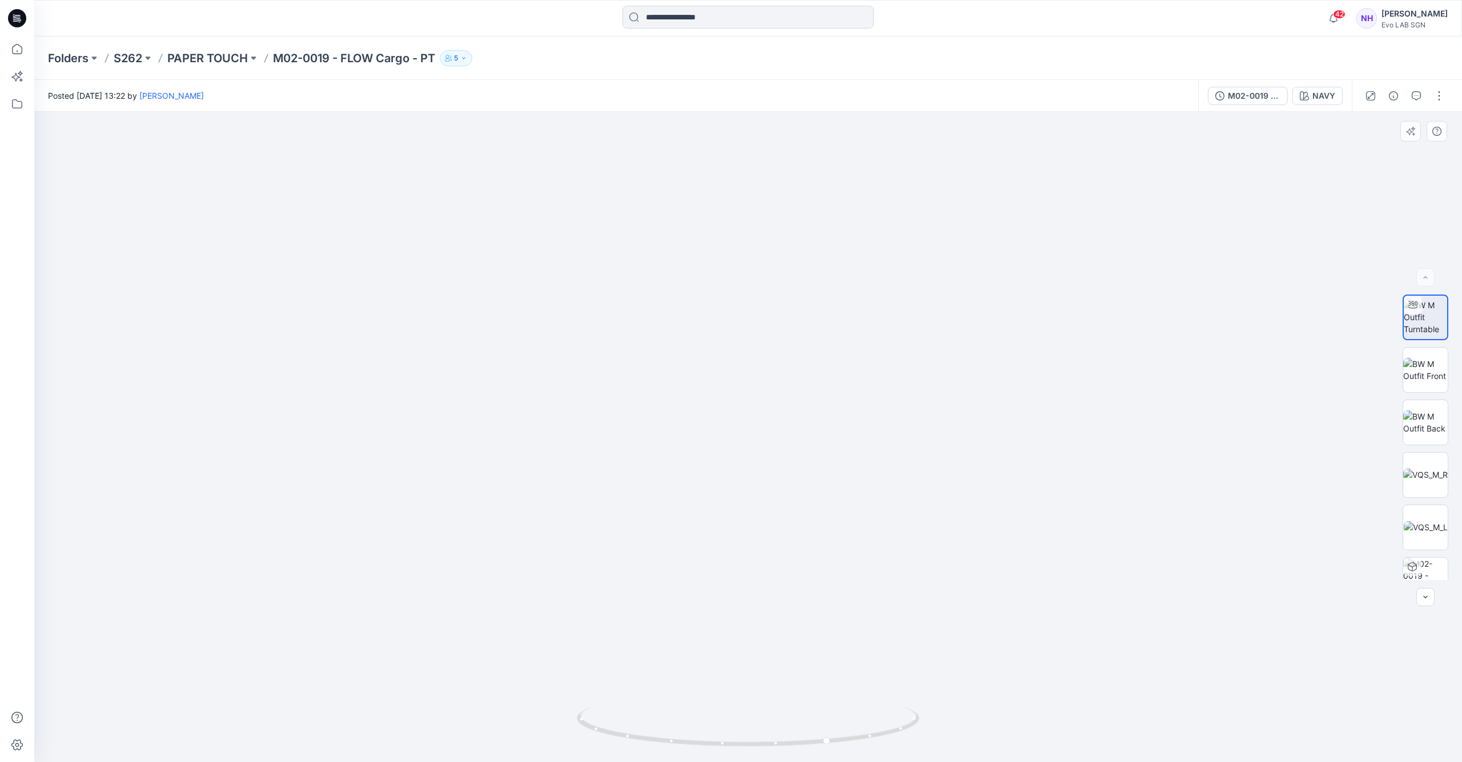
drag, startPoint x: 792, startPoint y: 626, endPoint x: 792, endPoint y: 554, distance: 72.5
click at [792, 554] on img at bounding box center [748, 381] width 762 height 762
click at [793, 568] on img at bounding box center [747, 250] width 1031 height 1023
drag, startPoint x: 793, startPoint y: 569, endPoint x: 794, endPoint y: 542, distance: 26.8
click at [794, 542] on img at bounding box center [747, 291] width 941 height 941
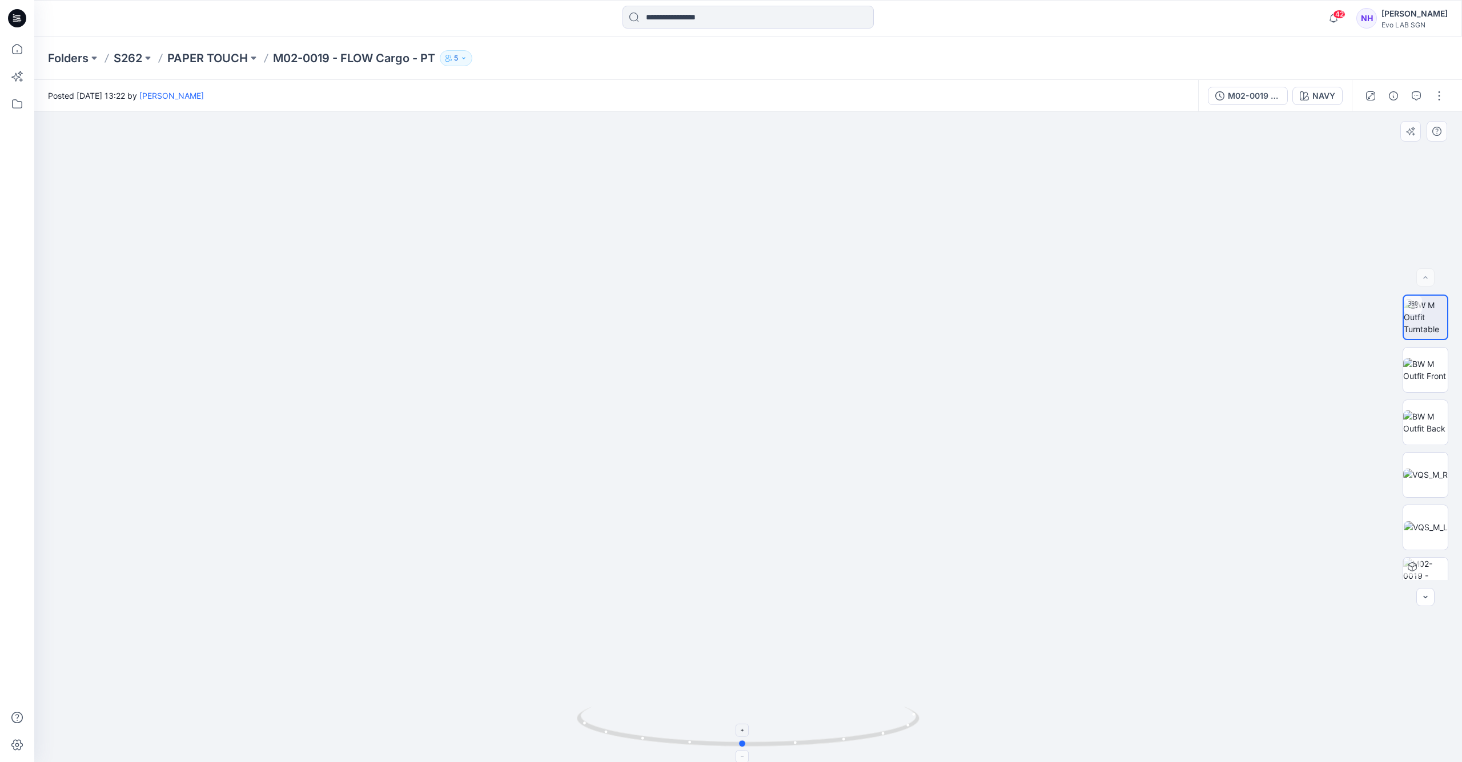
drag, startPoint x: 784, startPoint y: 748, endPoint x: 697, endPoint y: 731, distance: 89.0
click at [697, 731] on icon at bounding box center [749, 728] width 345 height 43
drag, startPoint x: 852, startPoint y: 740, endPoint x: 646, endPoint y: 735, distance: 206.2
click at [646, 735] on icon at bounding box center [749, 728] width 345 height 43
drag, startPoint x: 854, startPoint y: 740, endPoint x: 735, endPoint y: 736, distance: 118.8
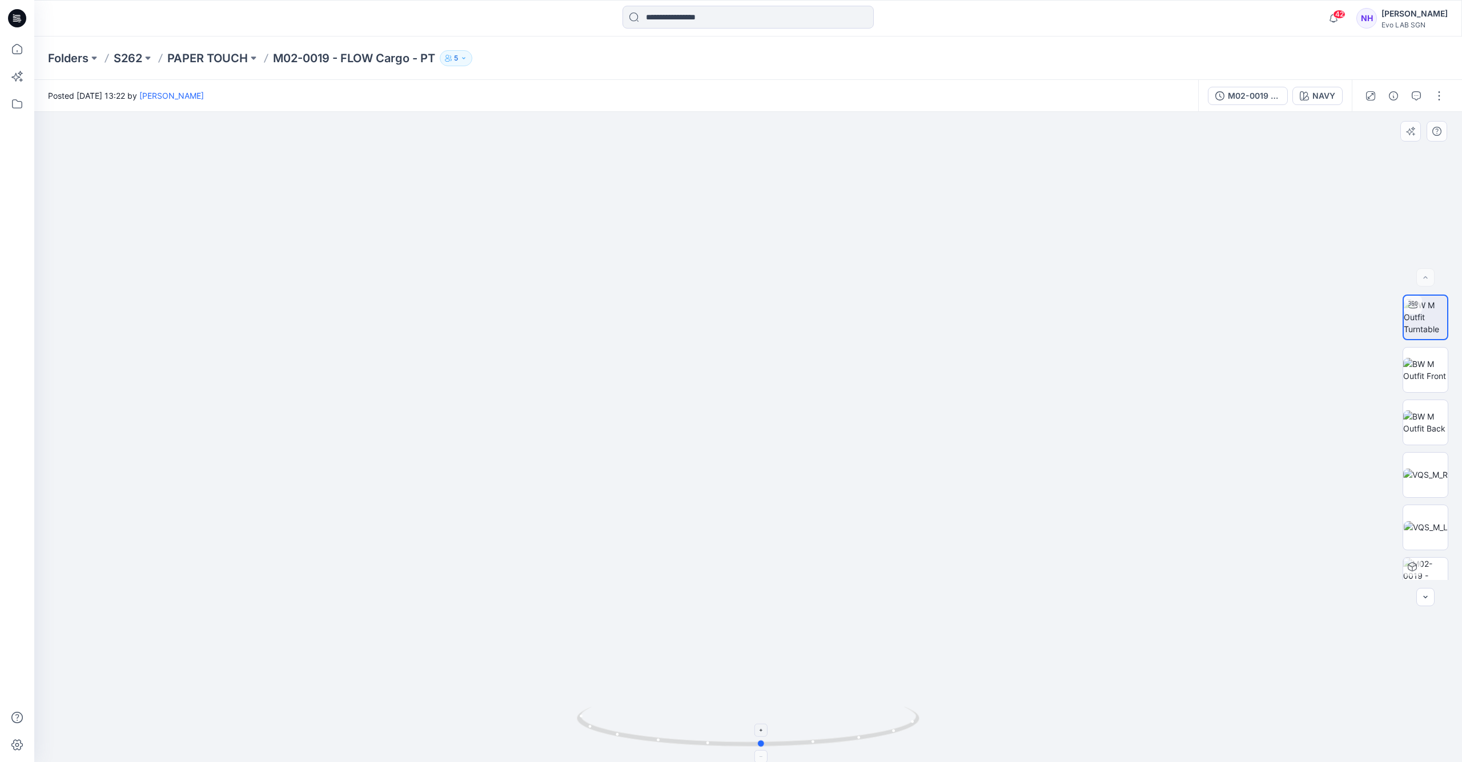
click at [735, 736] on icon at bounding box center [749, 728] width 345 height 43
drag, startPoint x: 834, startPoint y: 744, endPoint x: 853, endPoint y: 750, distance: 20.2
click at [853, 750] on div at bounding box center [748, 733] width 343 height 57
drag, startPoint x: 781, startPoint y: 204, endPoint x: 839, endPoint y: 304, distance: 115.2
click at [836, 568] on img at bounding box center [781, 3] width 1748 height 1517
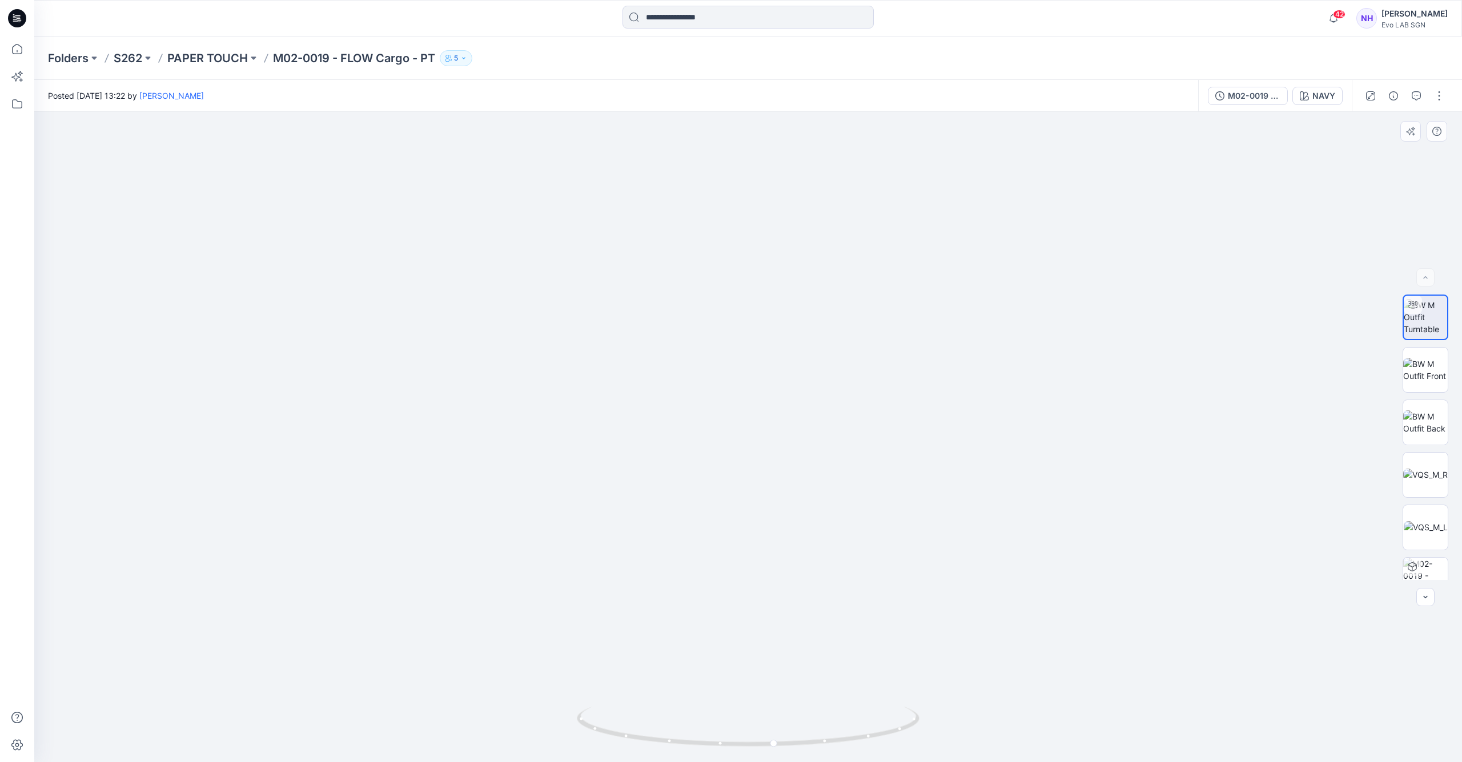
drag, startPoint x: 843, startPoint y: 273, endPoint x: 748, endPoint y: 516, distance: 261.2
click at [743, 541] on img at bounding box center [803, 69] width 1748 height 1385
drag, startPoint x: 747, startPoint y: 742, endPoint x: 856, endPoint y: 746, distance: 109.1
click at [856, 746] on icon at bounding box center [749, 728] width 345 height 43
drag, startPoint x: 837, startPoint y: 739, endPoint x: 695, endPoint y: 737, distance: 141.6
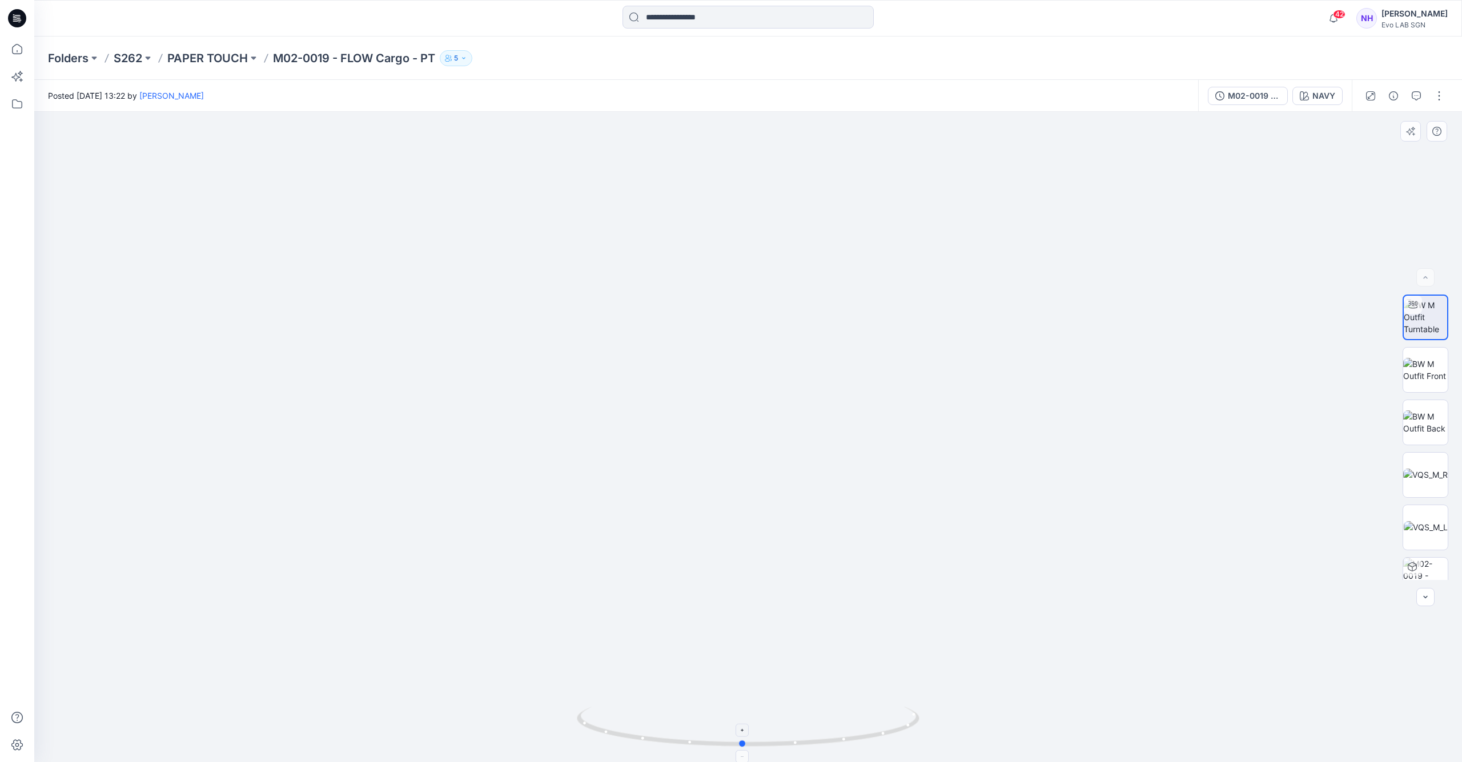
click at [695, 737] on icon at bounding box center [749, 728] width 345 height 43
drag, startPoint x: 816, startPoint y: 481, endPoint x: 827, endPoint y: 292, distance: 189.3
click at [826, 316] on img at bounding box center [748, 279] width 1390 height 965
drag, startPoint x: 827, startPoint y: 410, endPoint x: 844, endPoint y: 386, distance: 29.9
click at [830, 335] on img at bounding box center [748, 119] width 1390 height 1285
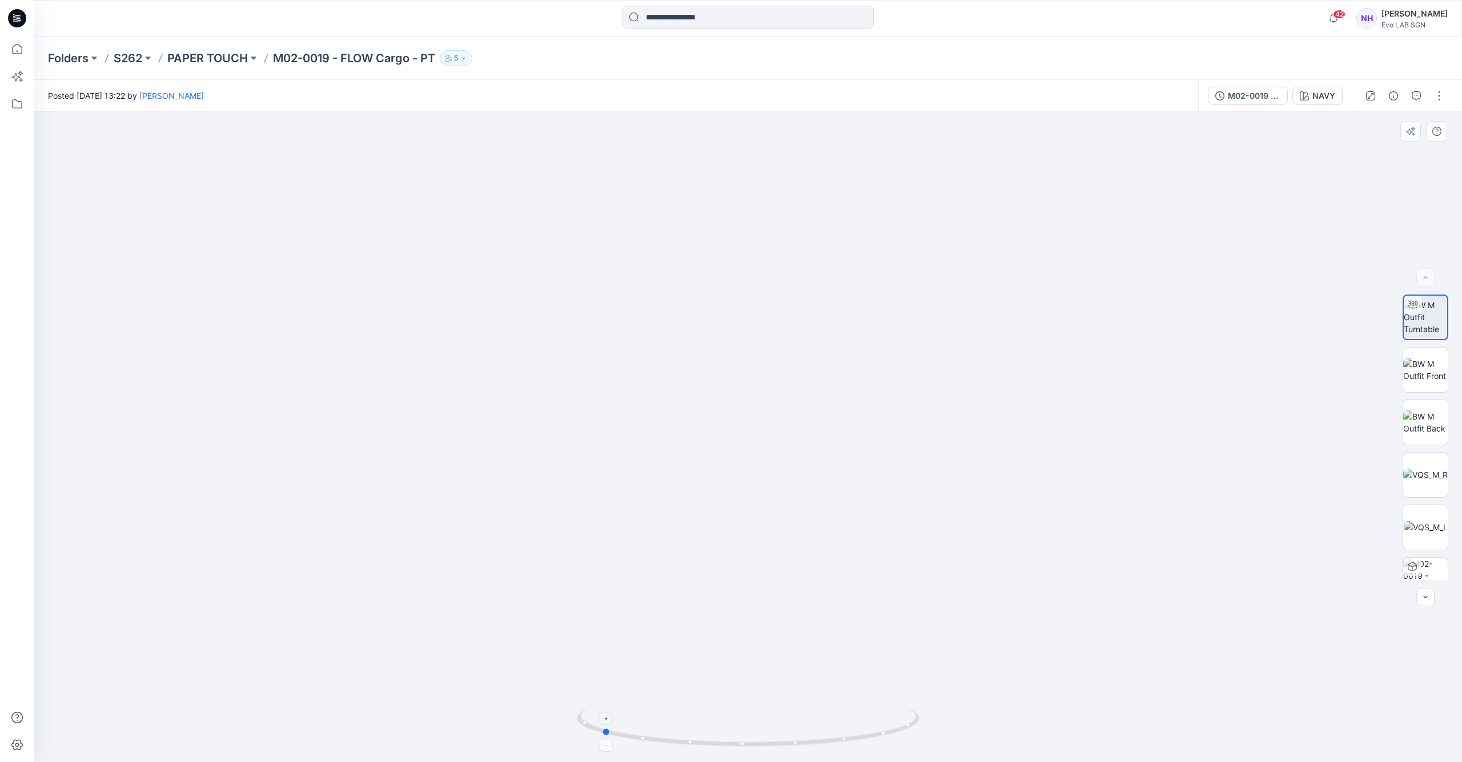
drag, startPoint x: 792, startPoint y: 748, endPoint x: 651, endPoint y: 730, distance: 141.6
click at [651, 730] on icon at bounding box center [749, 728] width 345 height 43
click at [1437, 367] on img at bounding box center [1425, 370] width 45 height 24
